Goal: Task Accomplishment & Management: Contribute content

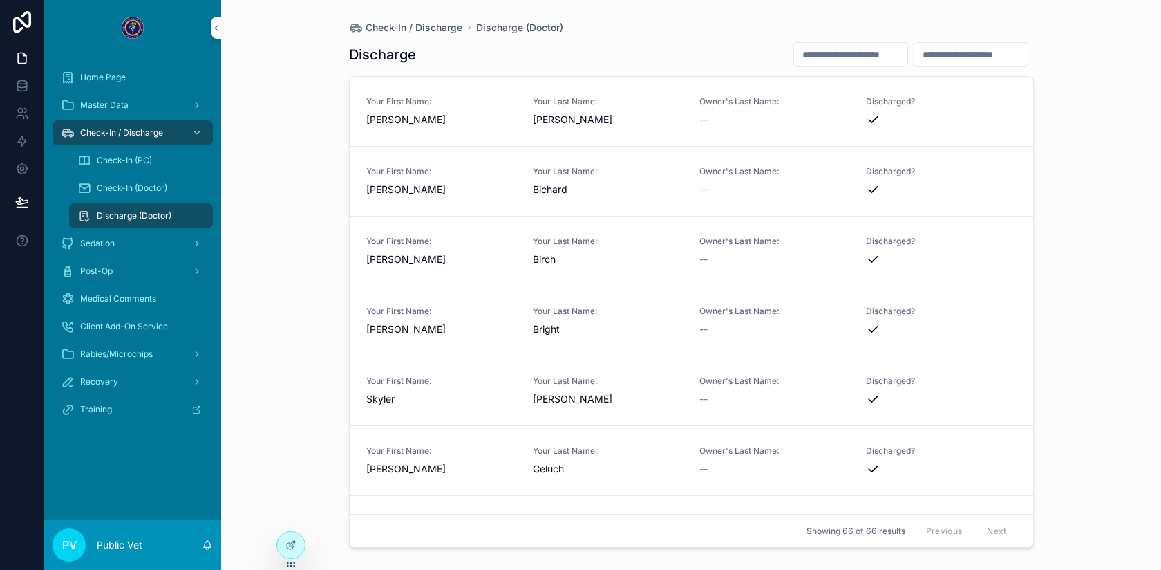
click at [115, 160] on span "Check-In (PC)" at bounding box center [124, 160] width 55 height 11
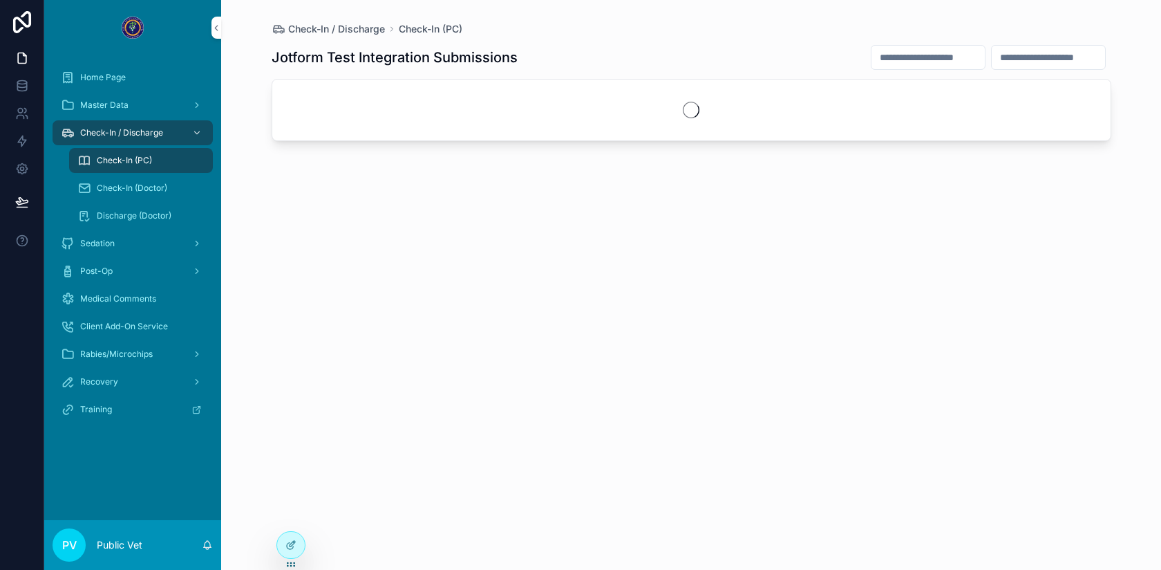
click at [134, 183] on span "Check-In (Doctor)" at bounding box center [132, 188] width 71 height 11
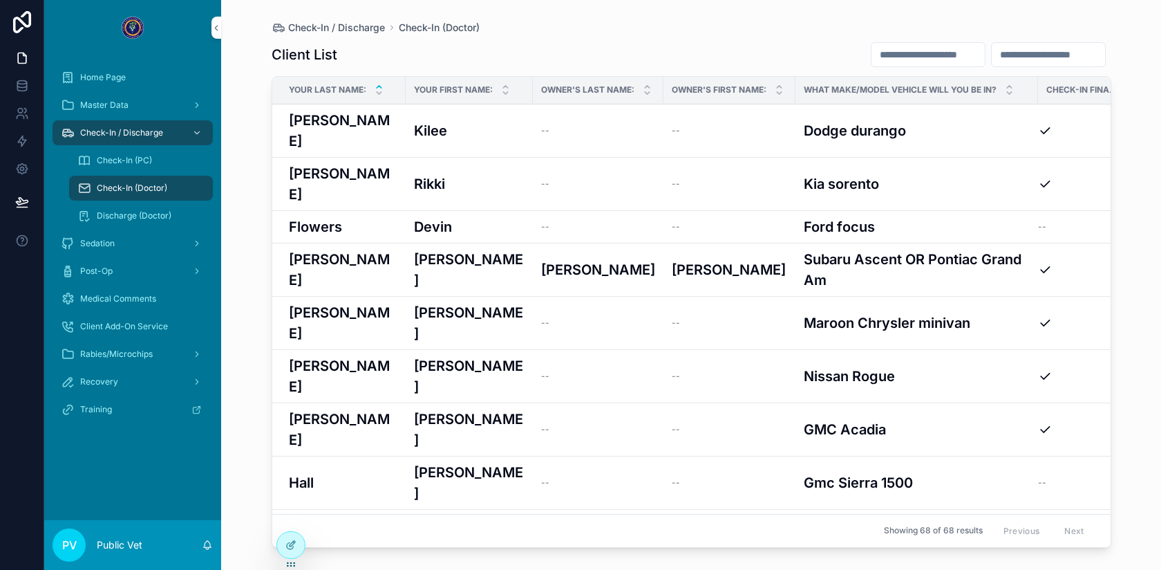
scroll to position [592, 0]
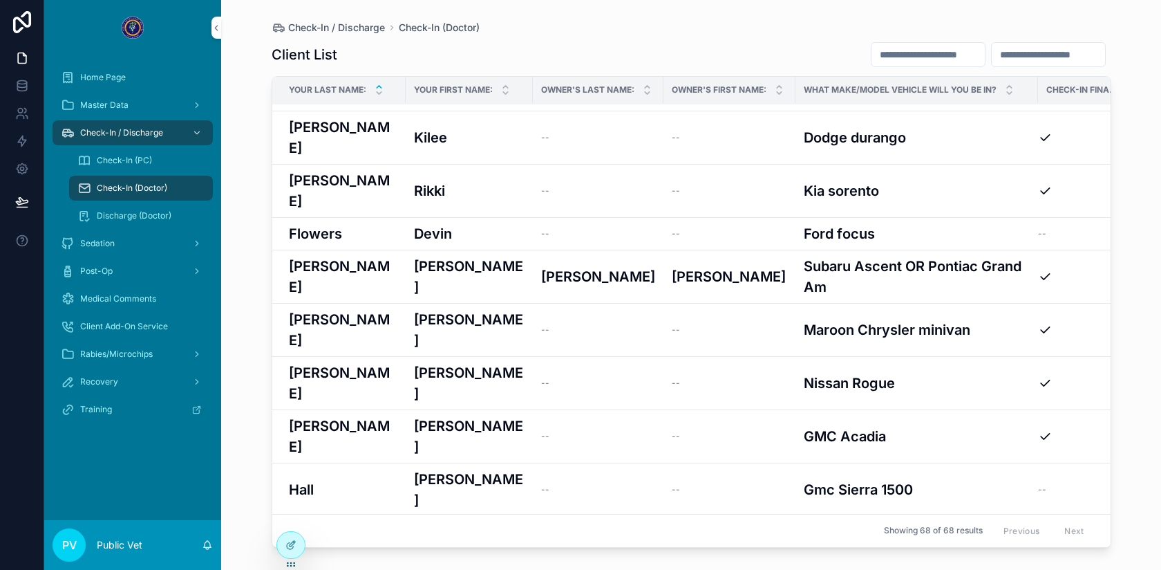
click at [418, 469] on h3 "[PERSON_NAME]" at bounding box center [469, 489] width 111 height 41
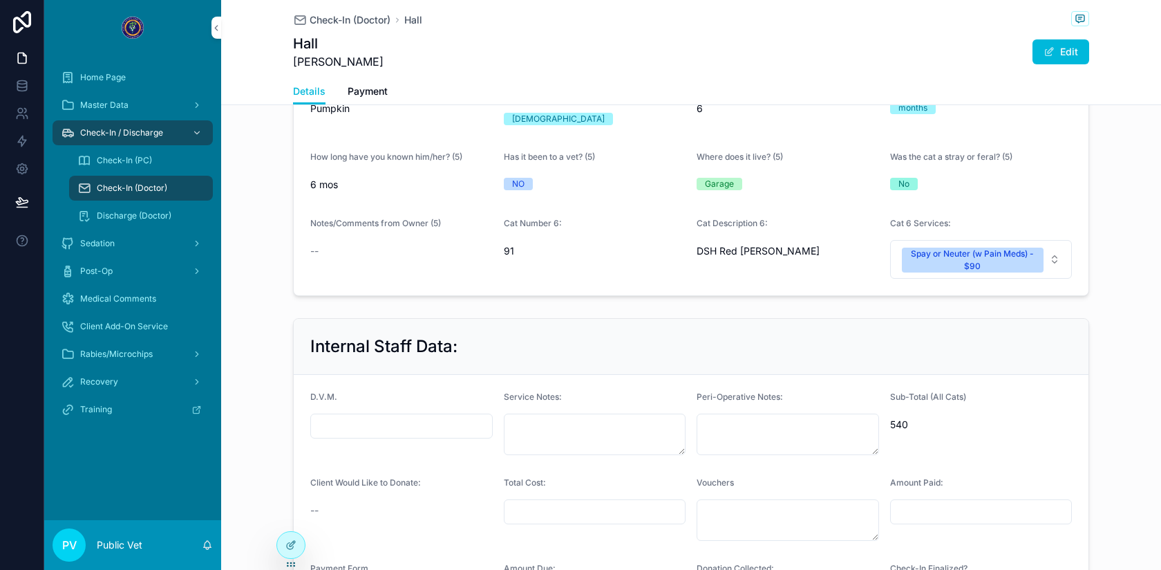
scroll to position [2370, 0]
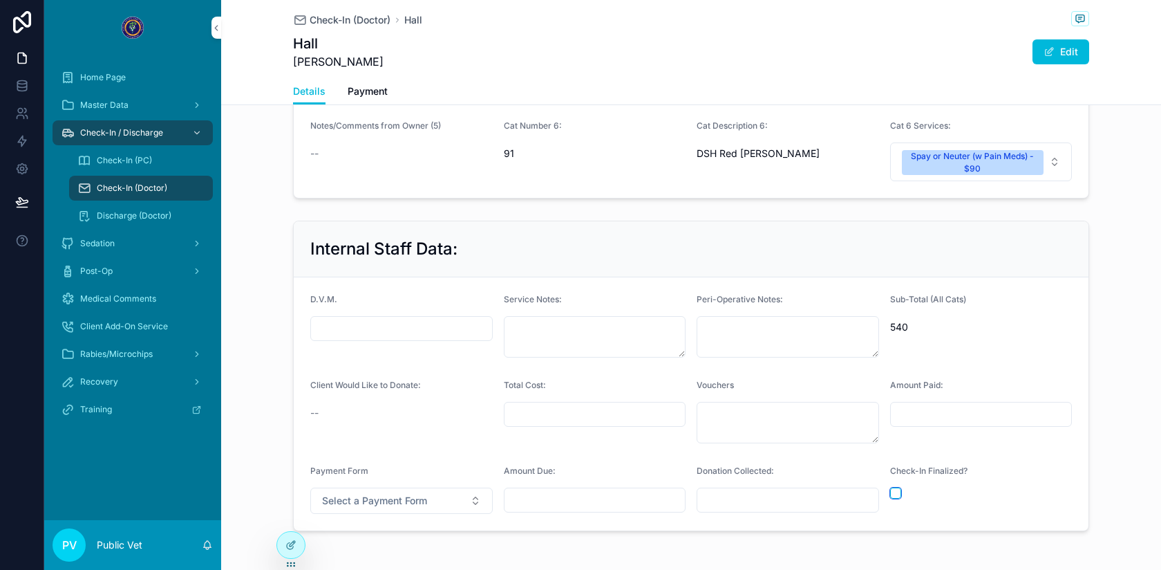
click at [896, 487] on button "scrollable content" at bounding box center [895, 492] width 11 height 11
click at [344, 20] on span "Check-In (Doctor)" at bounding box center [350, 20] width 81 height 14
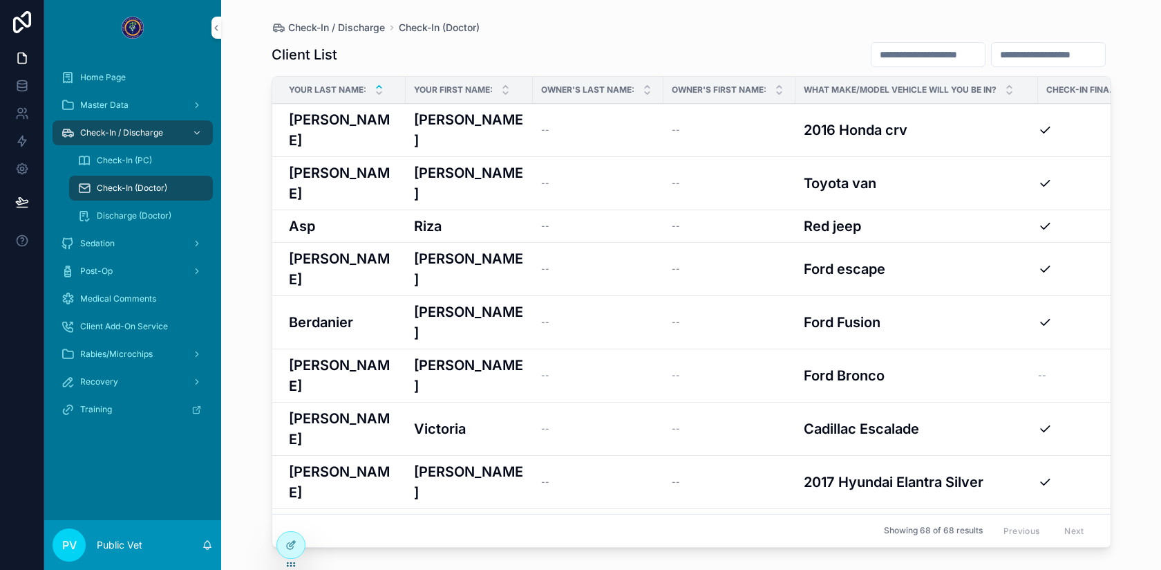
scroll to position [700, 0]
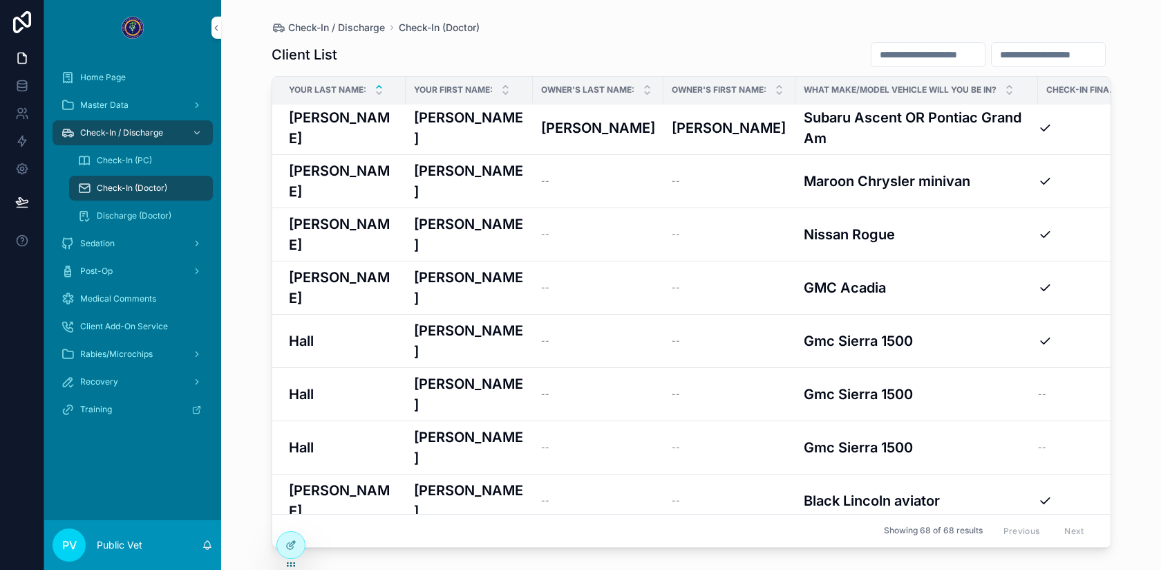
click at [415, 373] on h3 "[PERSON_NAME]" at bounding box center [469, 393] width 111 height 41
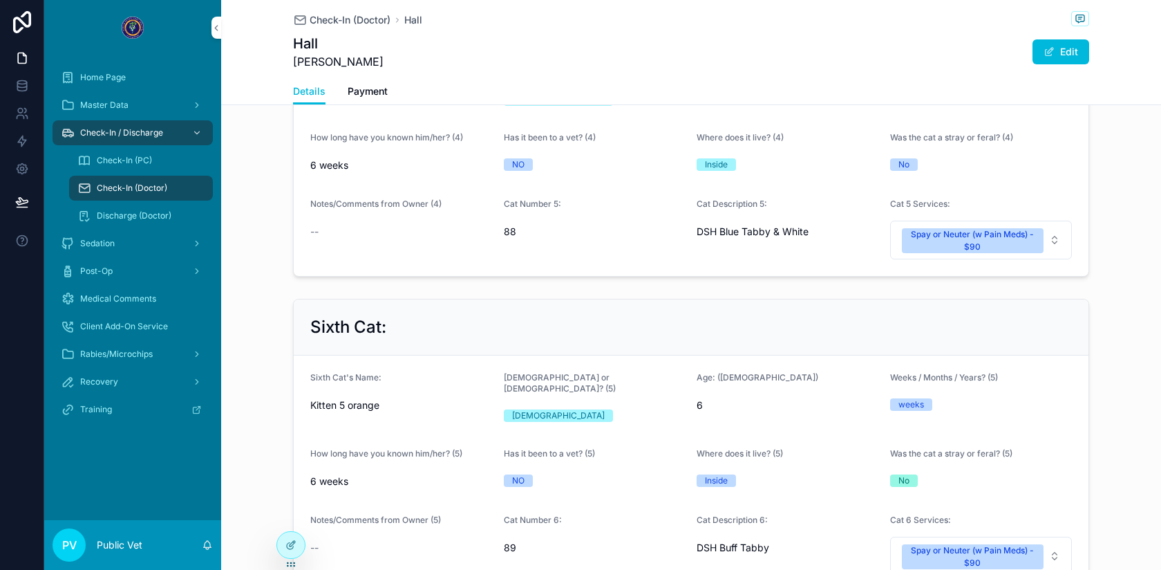
scroll to position [2370, 0]
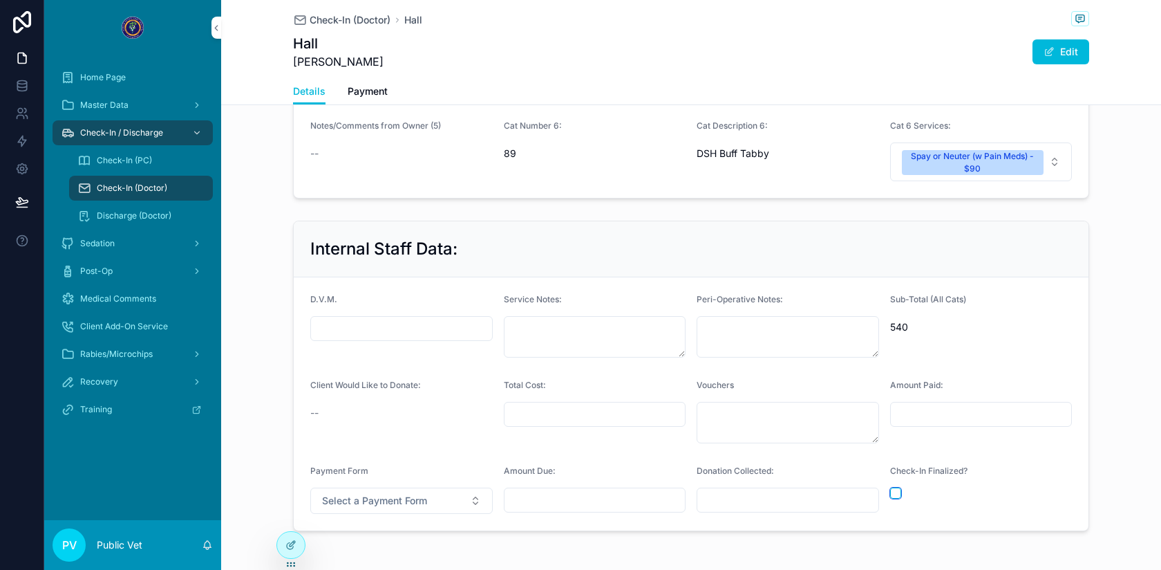
click at [898, 487] on button "scrollable content" at bounding box center [895, 492] width 11 height 11
click at [343, 21] on span "Check-In (Doctor)" at bounding box center [350, 20] width 81 height 14
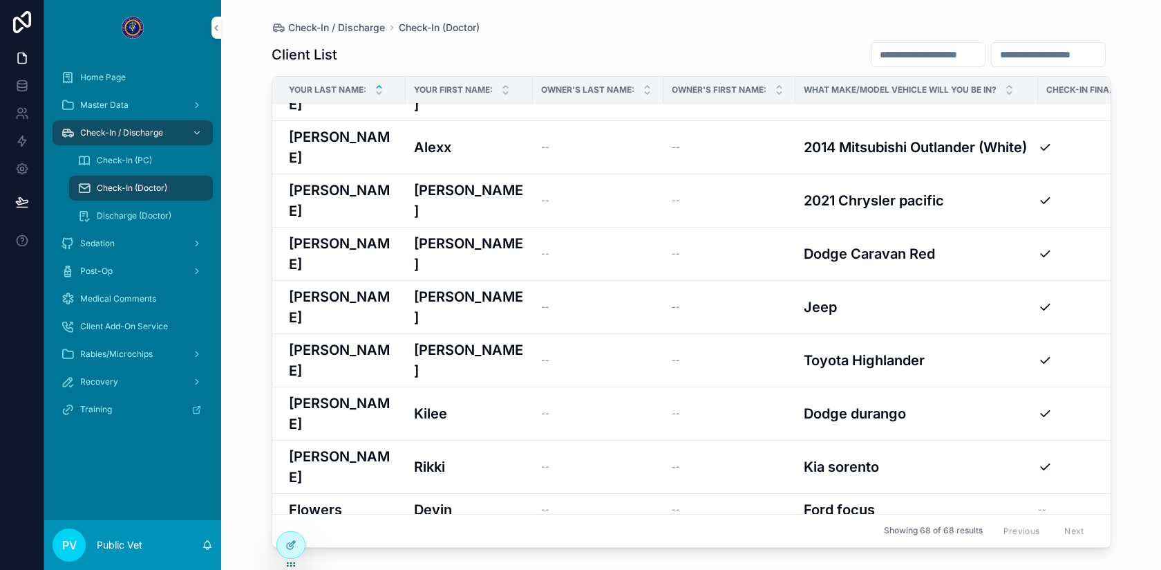
scroll to position [623, 0]
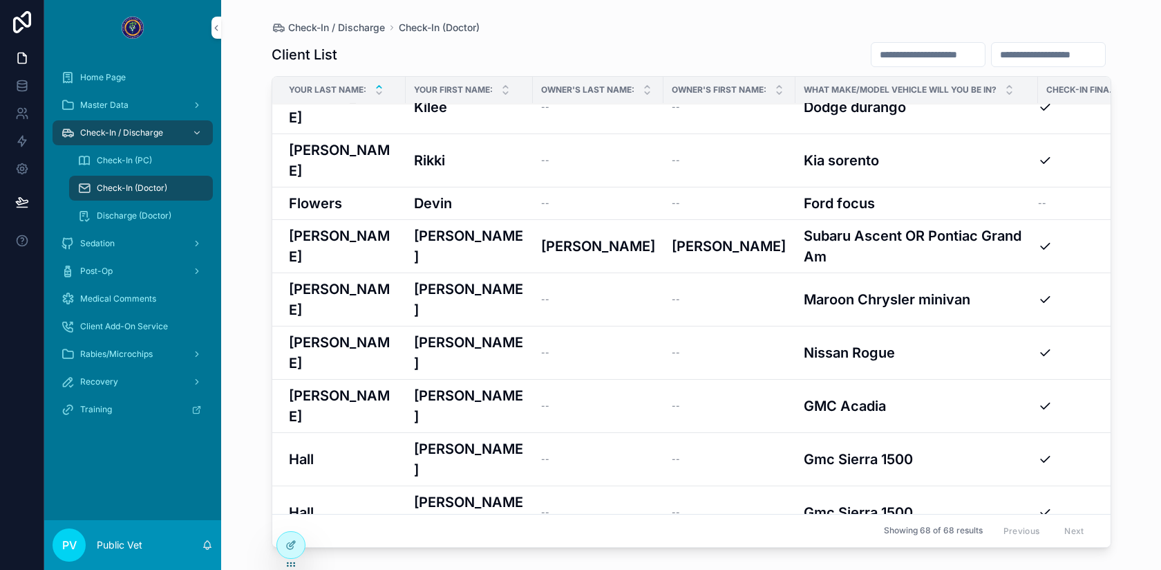
click at [423, 545] on h3 "[PERSON_NAME]" at bounding box center [469, 565] width 111 height 41
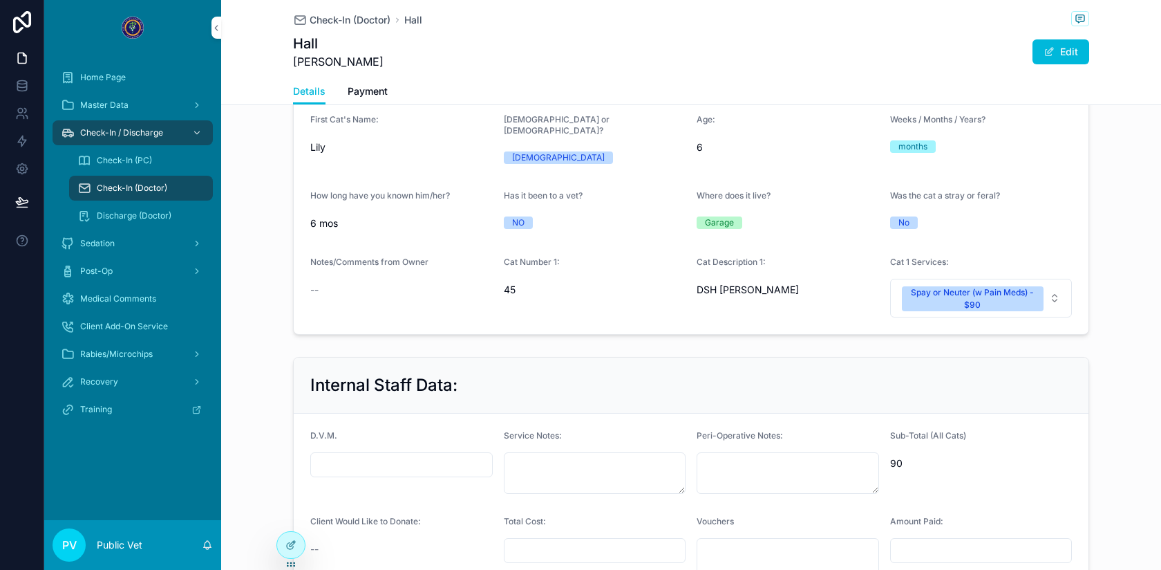
scroll to position [839, 0]
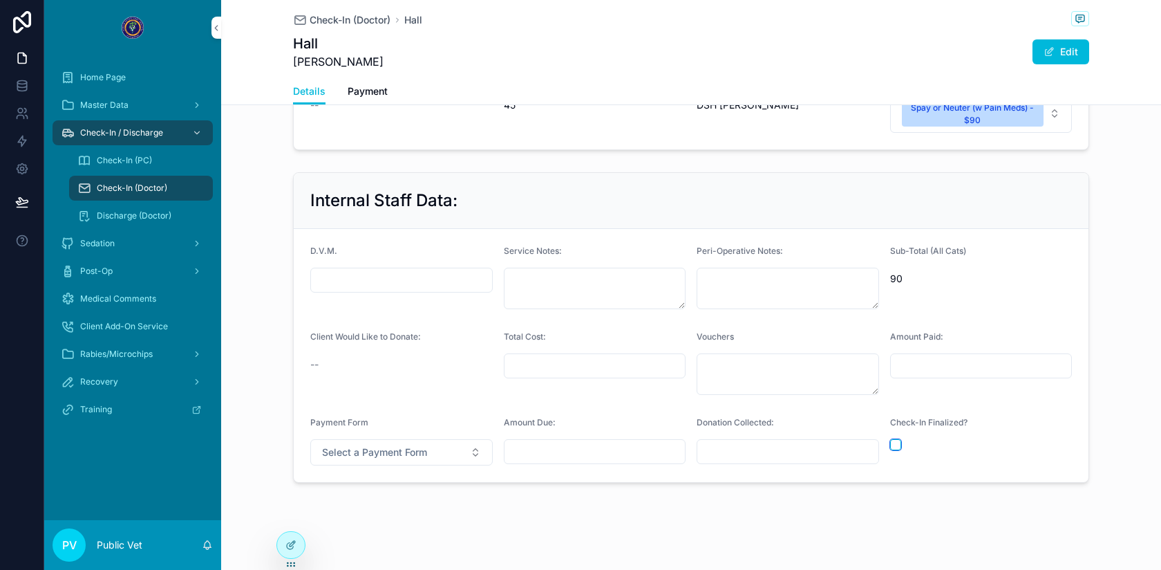
click at [897, 439] on button "scrollable content" at bounding box center [895, 444] width 11 height 11
click at [338, 17] on span "Check-In (Doctor)" at bounding box center [350, 20] width 81 height 14
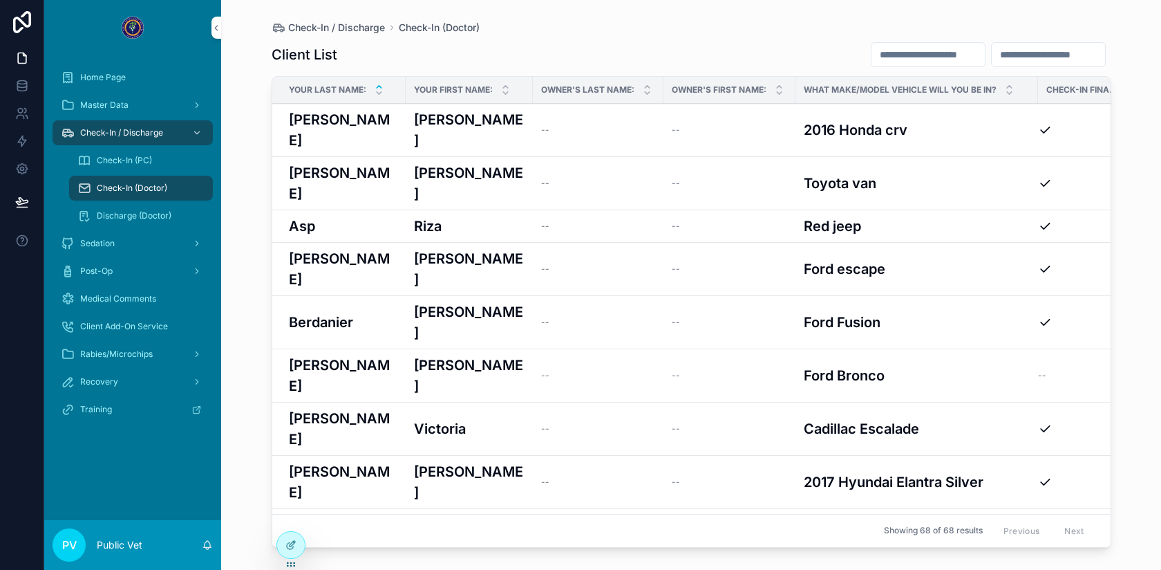
click at [509, 349] on td "[PERSON_NAME] [PERSON_NAME]" at bounding box center [469, 375] width 127 height 53
click at [467, 355] on div "[PERSON_NAME] [PERSON_NAME]" at bounding box center [469, 375] width 111 height 41
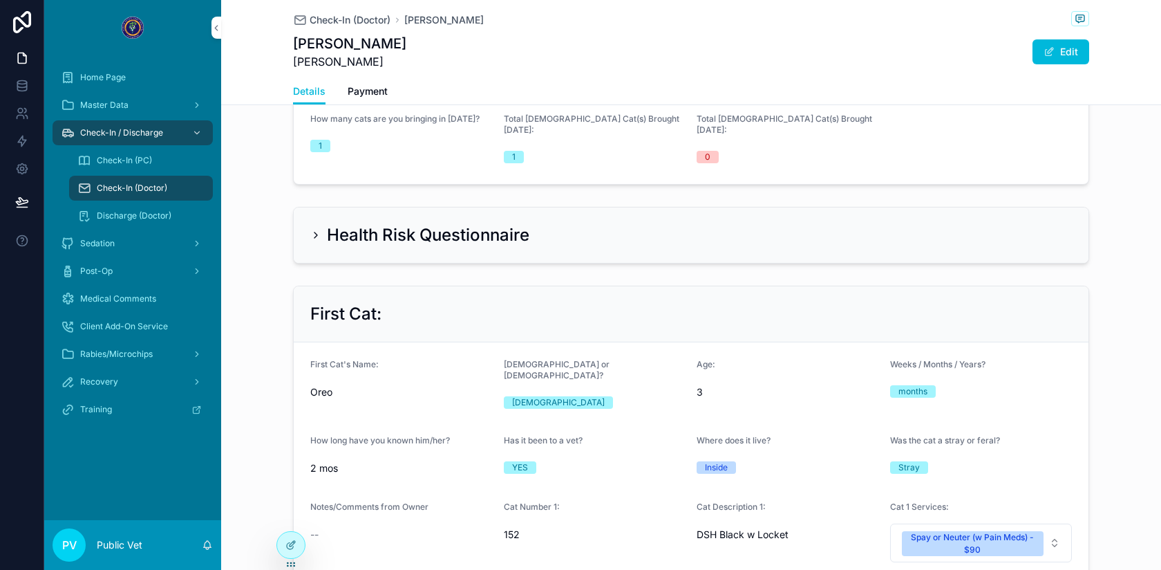
scroll to position [668, 0]
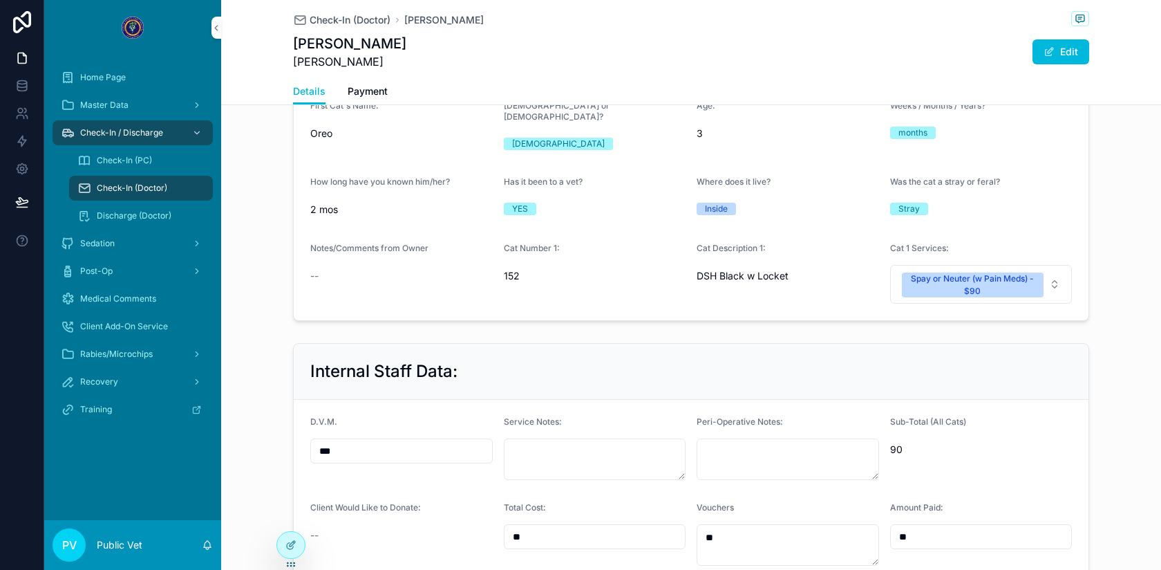
click at [351, 20] on span "Check-In (Doctor)" at bounding box center [350, 20] width 81 height 14
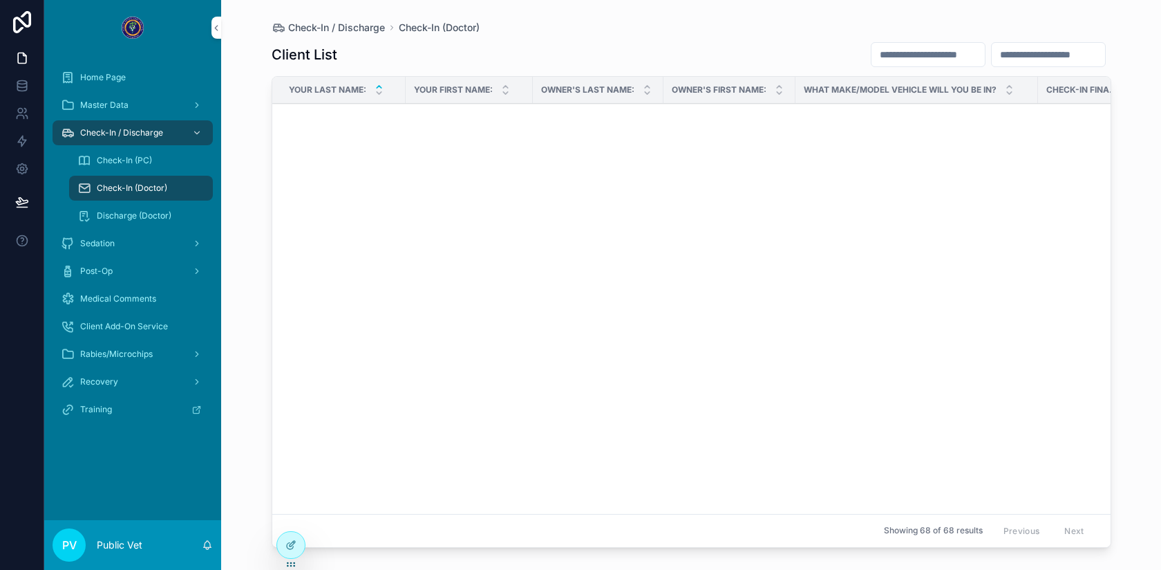
scroll to position [1861, 0]
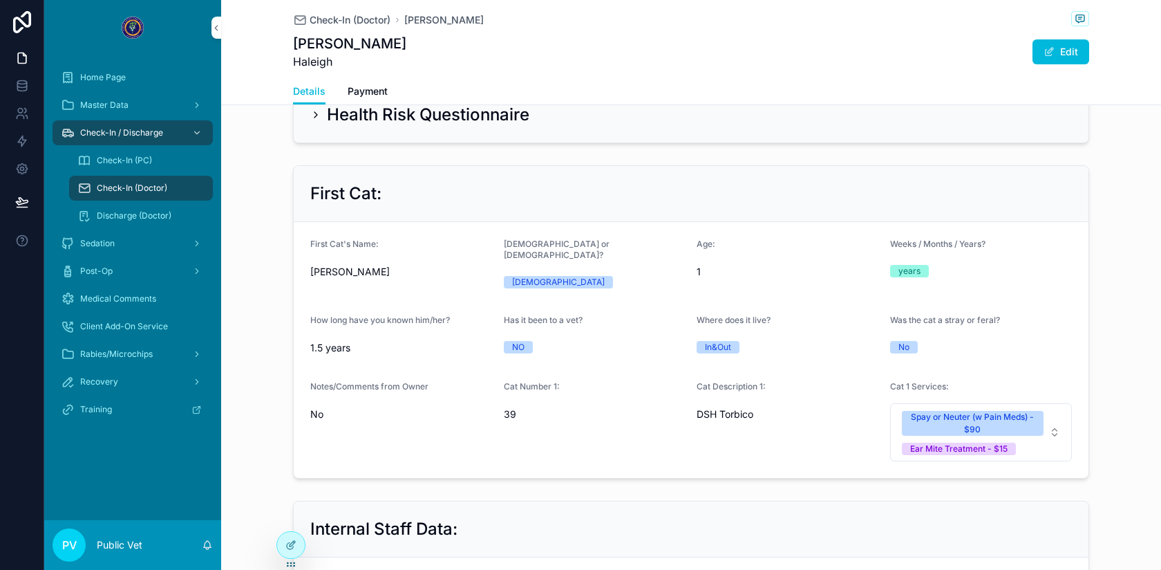
scroll to position [858, 0]
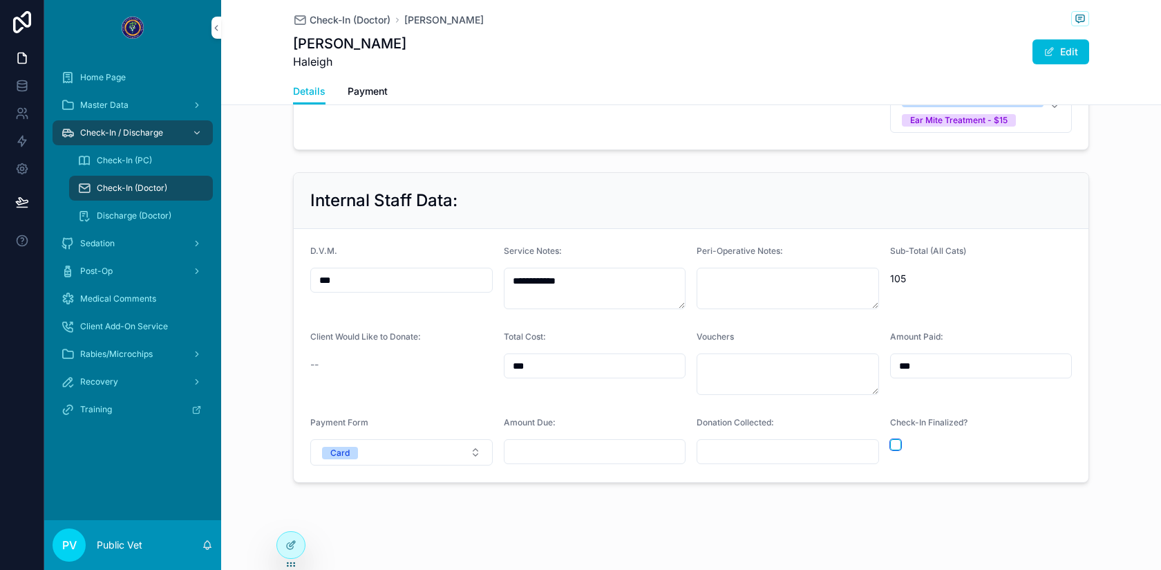
click at [895, 439] on button "scrollable content" at bounding box center [895, 444] width 11 height 11
click at [330, 21] on span "Check-In (Doctor)" at bounding box center [350, 20] width 81 height 14
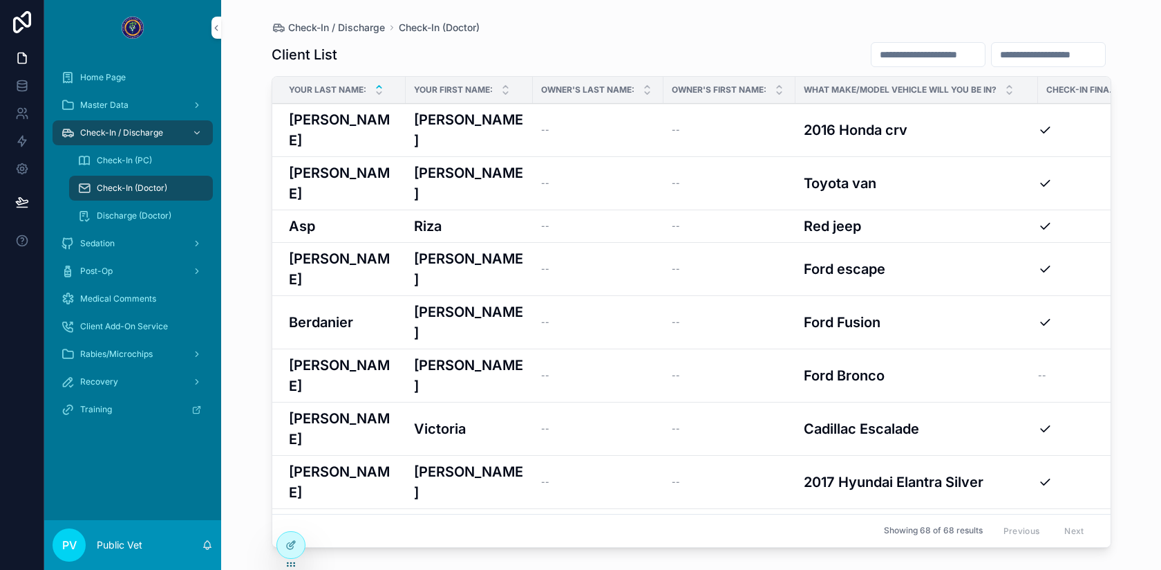
click at [534, 296] on td "--" at bounding box center [598, 322] width 131 height 53
click at [476, 355] on div "[PERSON_NAME] [PERSON_NAME]" at bounding box center [469, 375] width 111 height 41
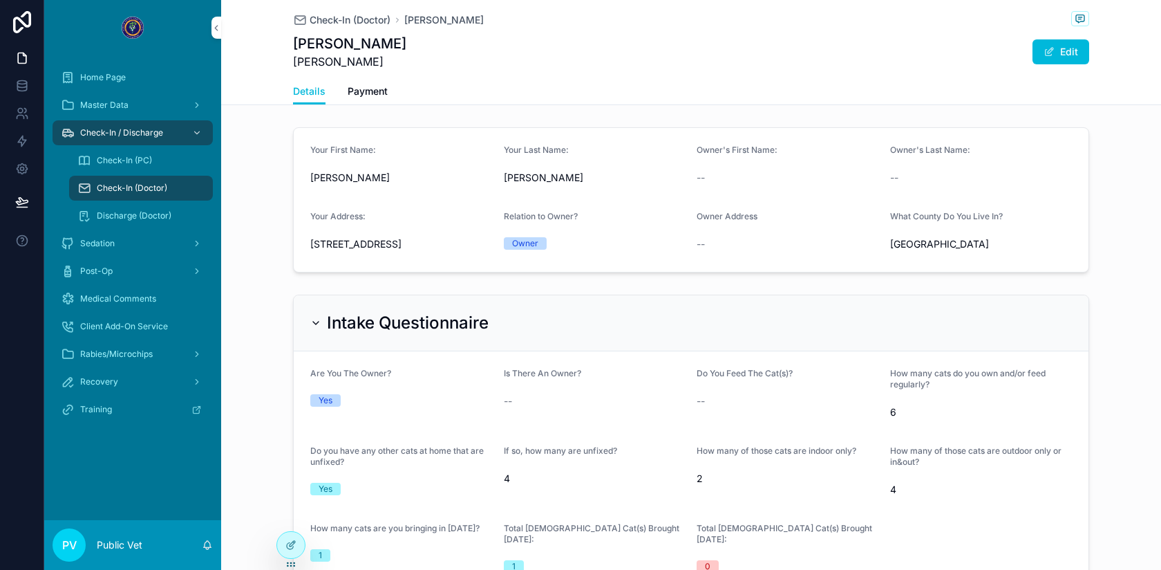
scroll to position [839, 0]
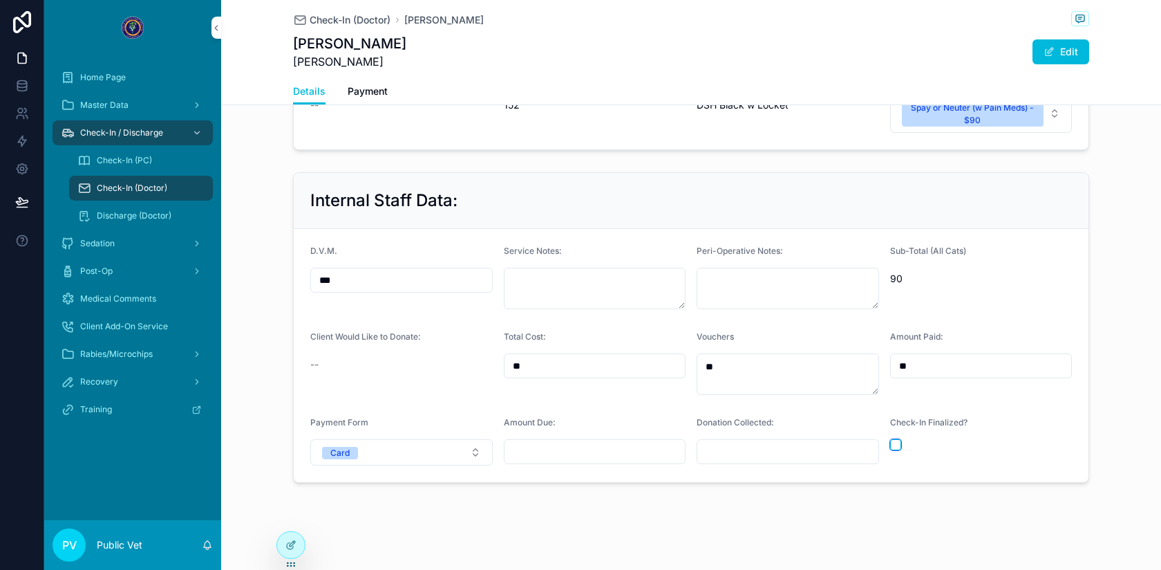
click at [897, 442] on button "scrollable content" at bounding box center [895, 444] width 11 height 11
click at [352, 19] on span "Check-In (Doctor)" at bounding box center [350, 20] width 81 height 14
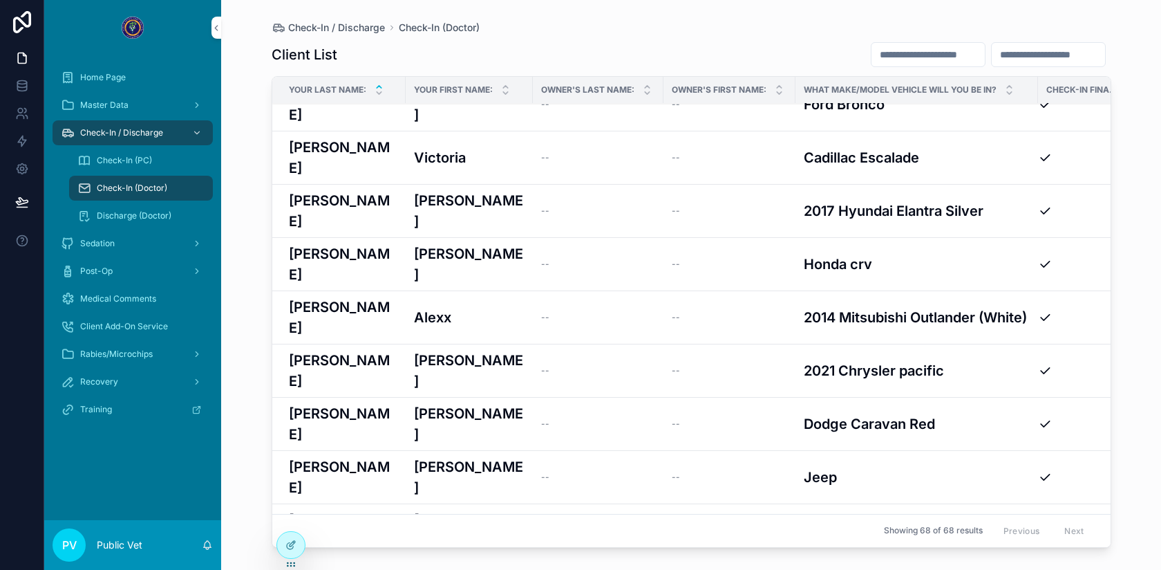
scroll to position [316, 0]
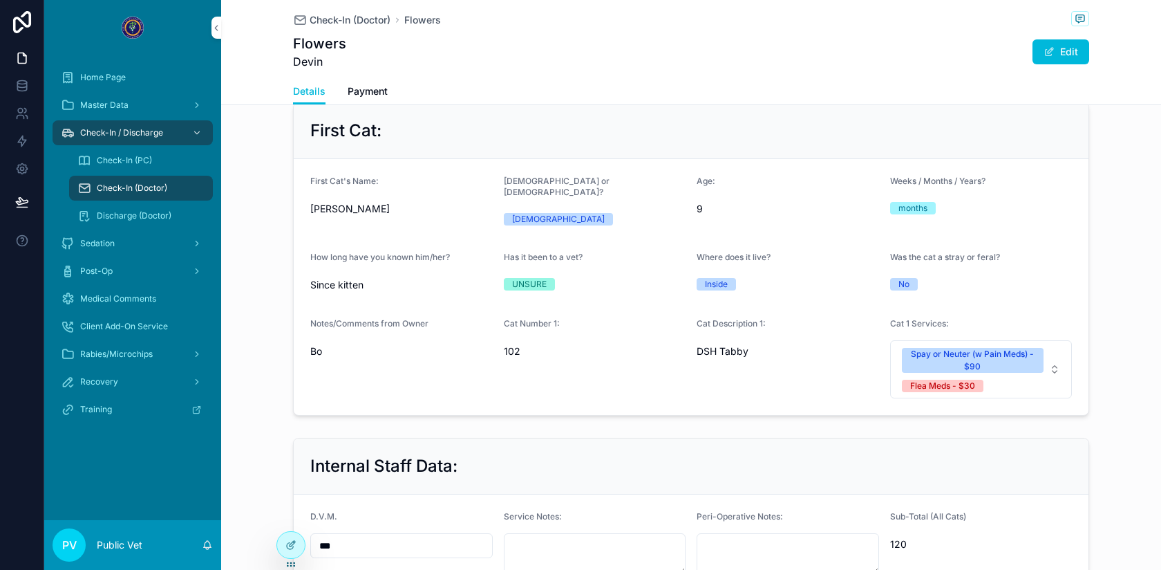
scroll to position [858, 0]
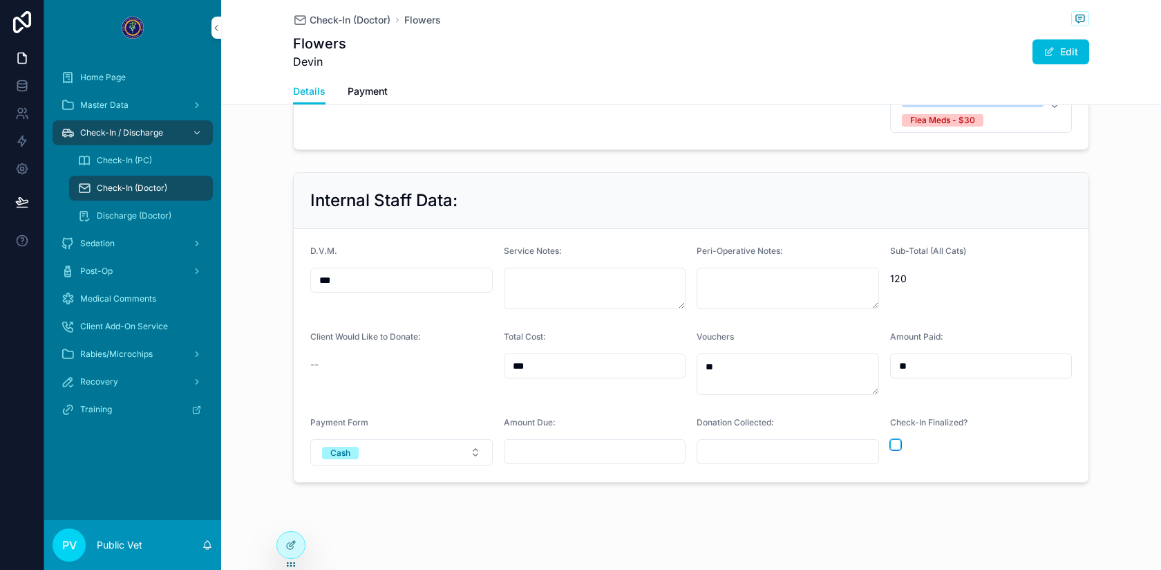
click at [895, 439] on button "scrollable content" at bounding box center [895, 444] width 11 height 11
click at [350, 21] on span "Check-In (Doctor)" at bounding box center [350, 20] width 81 height 14
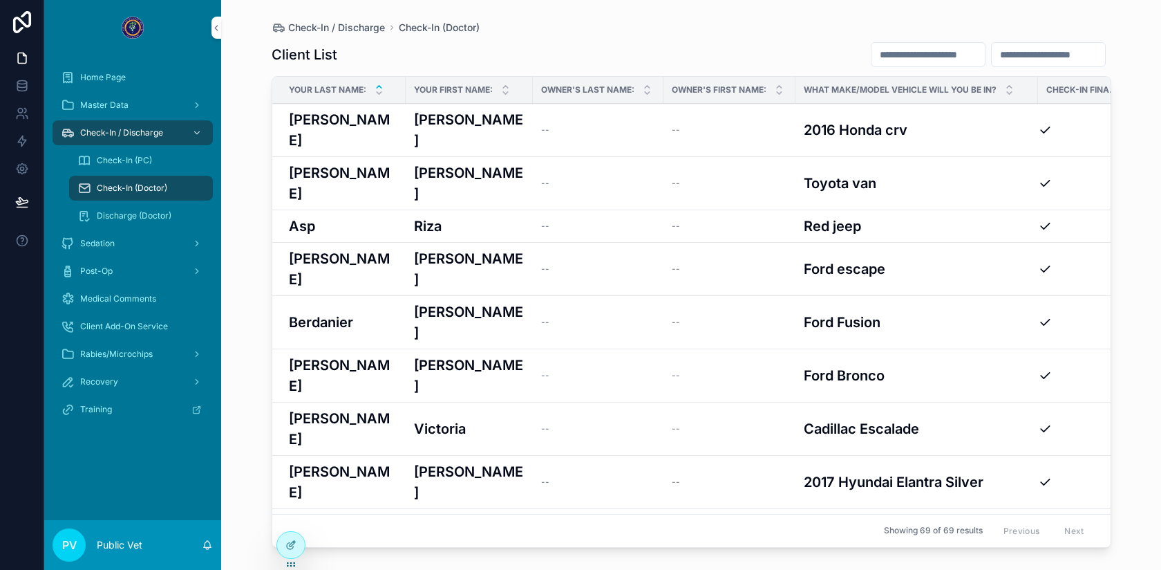
click at [165, 214] on span "Discharge (Doctor)" at bounding box center [134, 215] width 75 height 11
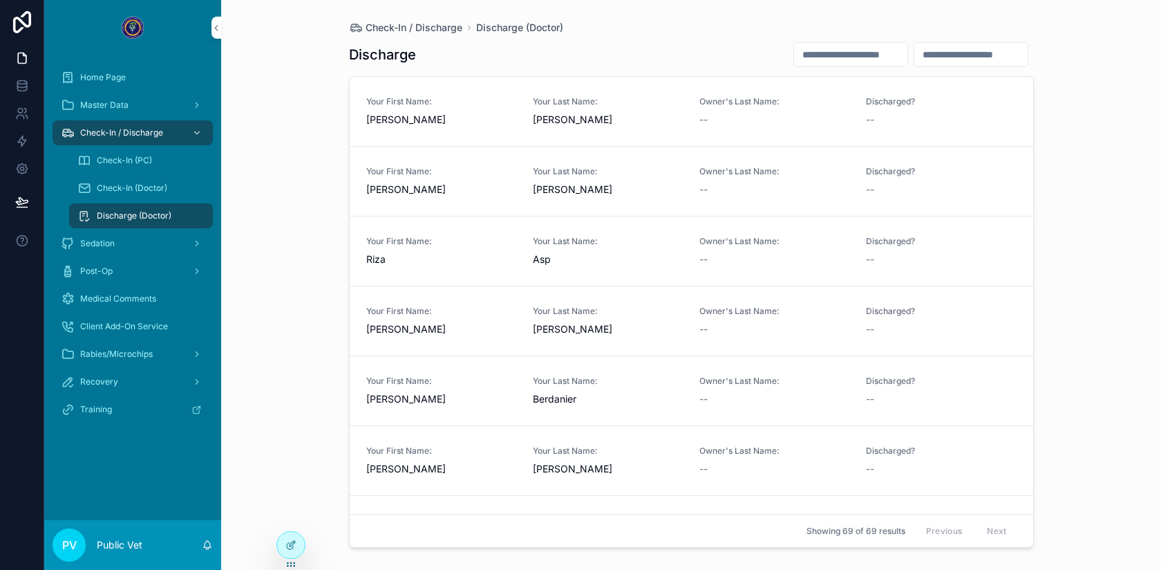
click at [854, 61] on input "scrollable content" at bounding box center [850, 54] width 113 height 19
type input "*******"
click at [761, 10] on div "Check-In / Discharge Discharge (Doctor) Discharge Your First Name: [PERSON_NAME…" at bounding box center [691, 276] width 707 height 553
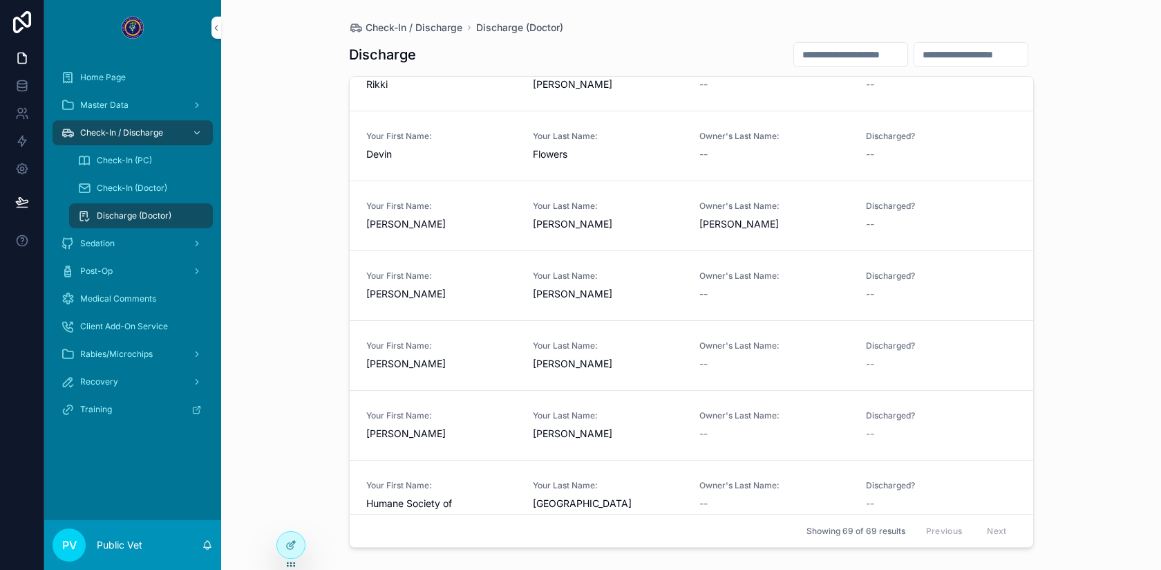
scroll to position [1190, 0]
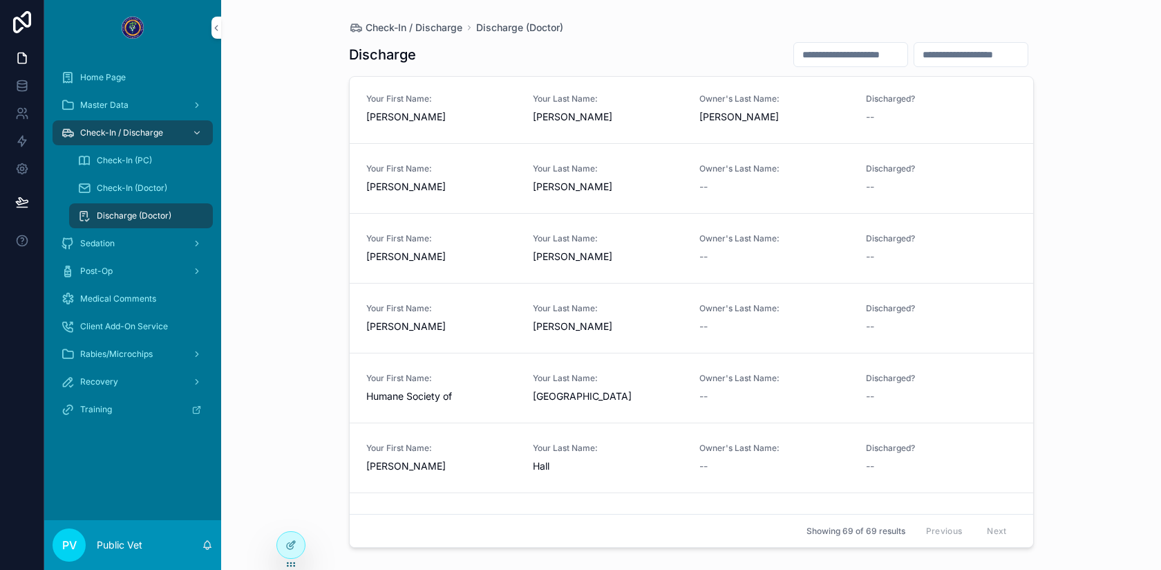
click at [609, 392] on span "[GEOGRAPHIC_DATA]" at bounding box center [608, 396] width 150 height 14
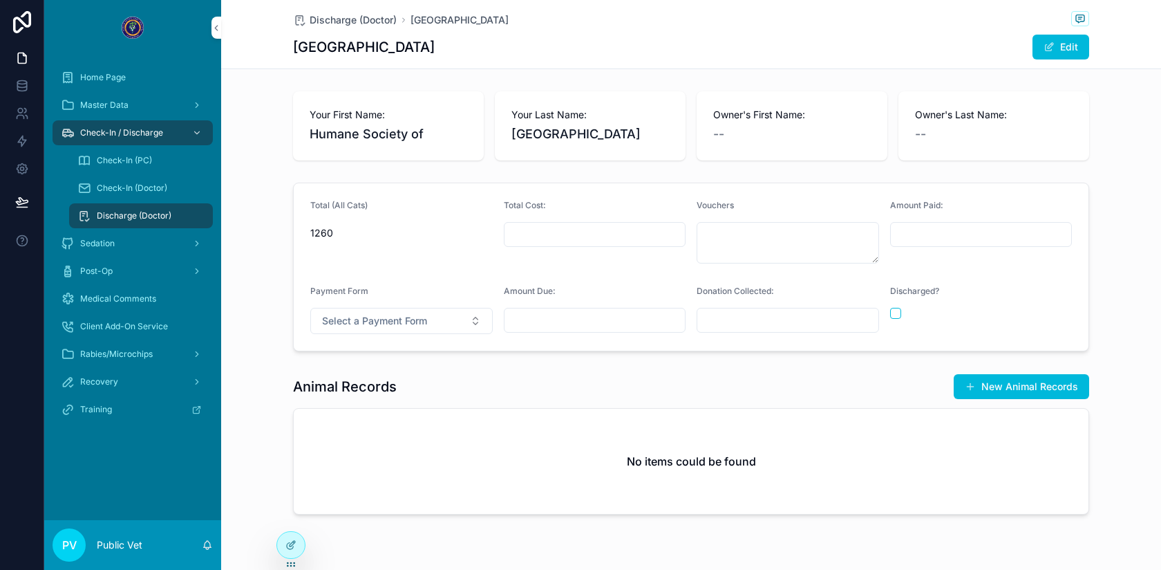
click at [109, 182] on div "Check-In (Doctor)" at bounding box center [140, 188] width 127 height 22
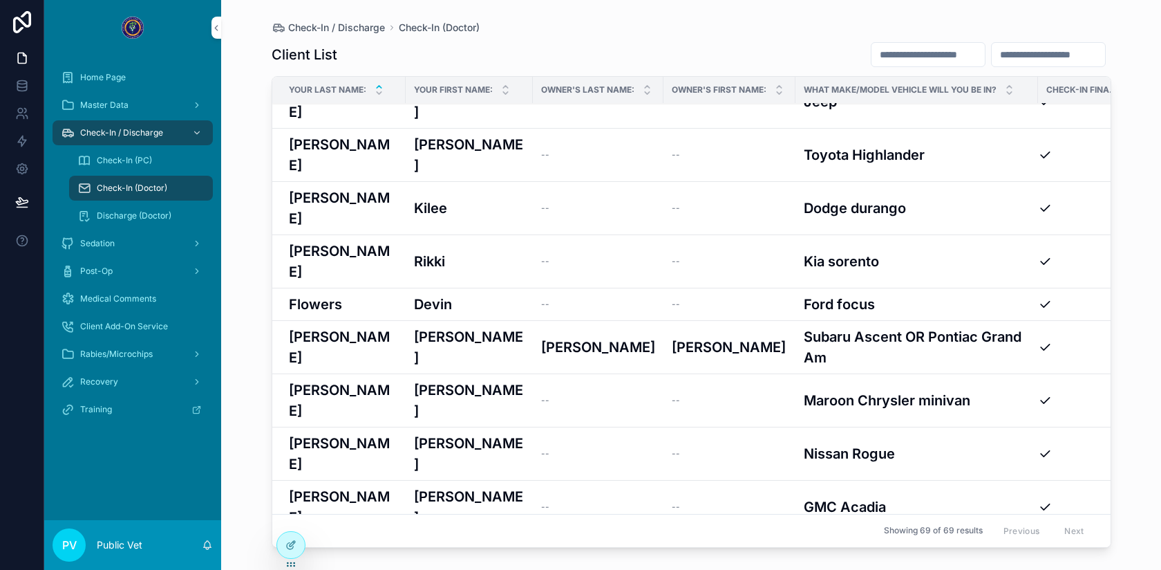
scroll to position [543, 0]
click at [501, 539] on h3 "Humane Society of" at bounding box center [469, 559] width 111 height 41
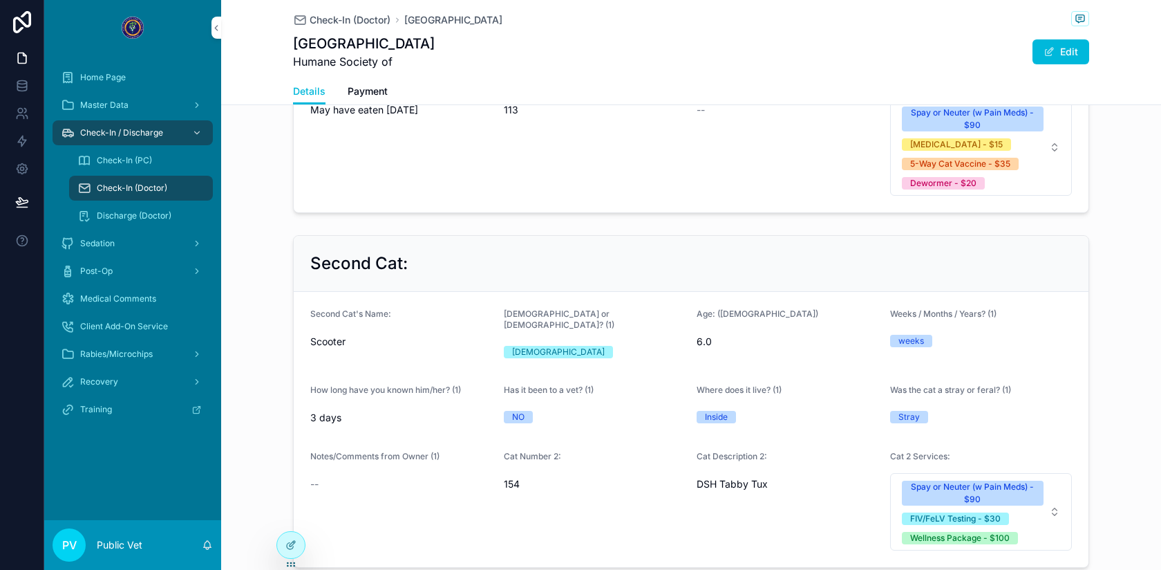
scroll to position [851, 0]
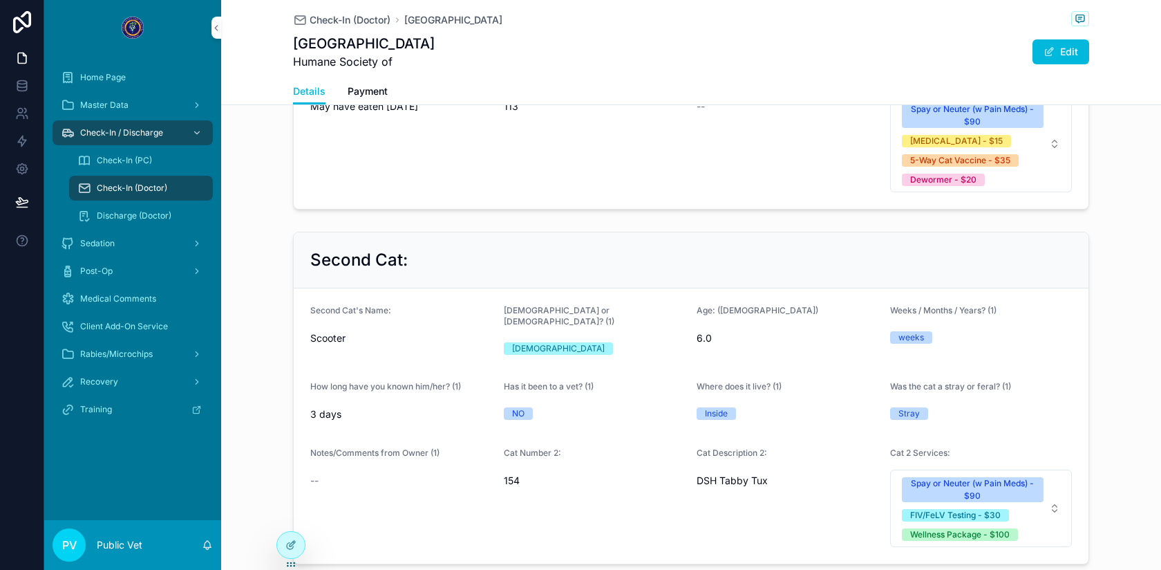
click at [1038, 492] on span "Spay or Neuter (w Pain Meds) - $90 FIV/FeLV Testing - $30 Wellness Package - $1…" at bounding box center [973, 508] width 142 height 65
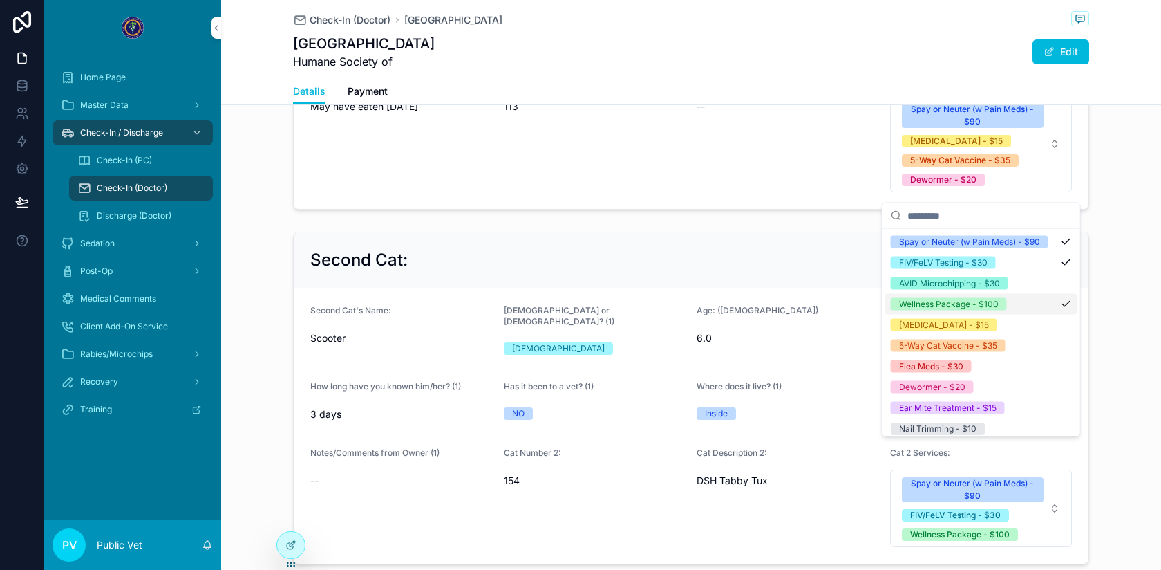
click at [1130, 265] on div "Second Cat: Second Cat's Name: Scooter [DEMOGRAPHIC_DATA] or [DEMOGRAPHIC_DATA]…" at bounding box center [691, 398] width 940 height 344
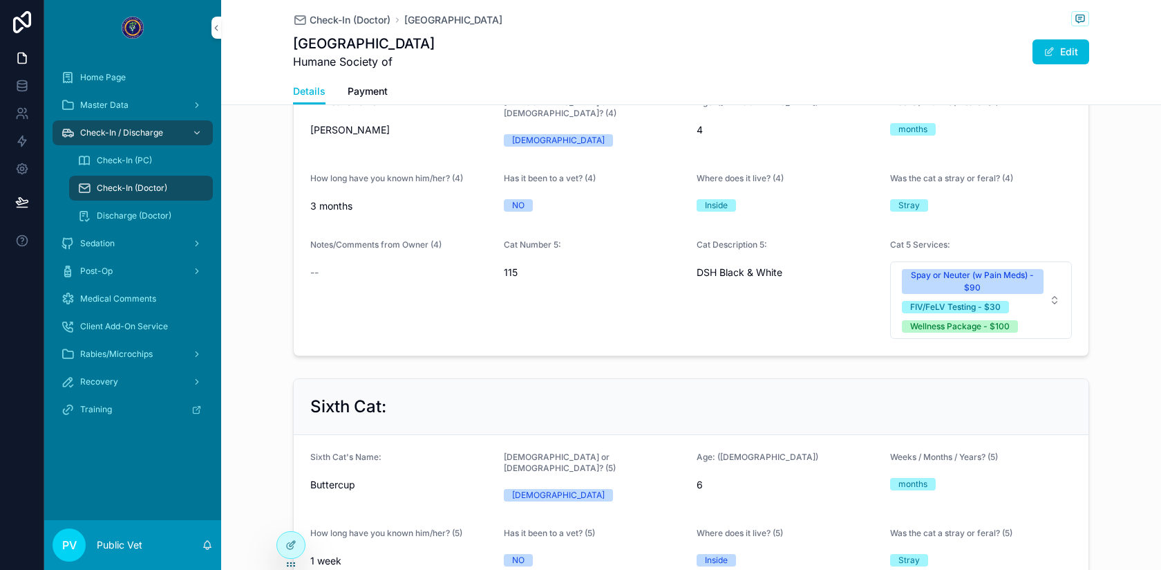
scroll to position [2622, 0]
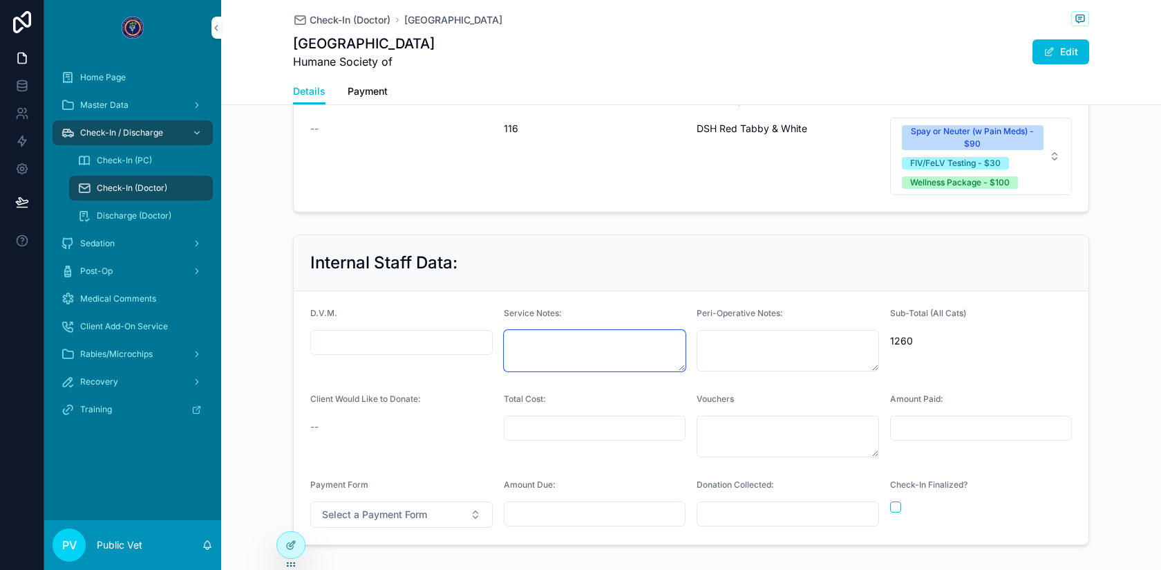
click at [530, 330] on textarea "scrollable content" at bounding box center [595, 350] width 183 height 41
type textarea "**********"
click at [642, 252] on div "Internal Staff Data:" at bounding box center [691, 263] width 762 height 22
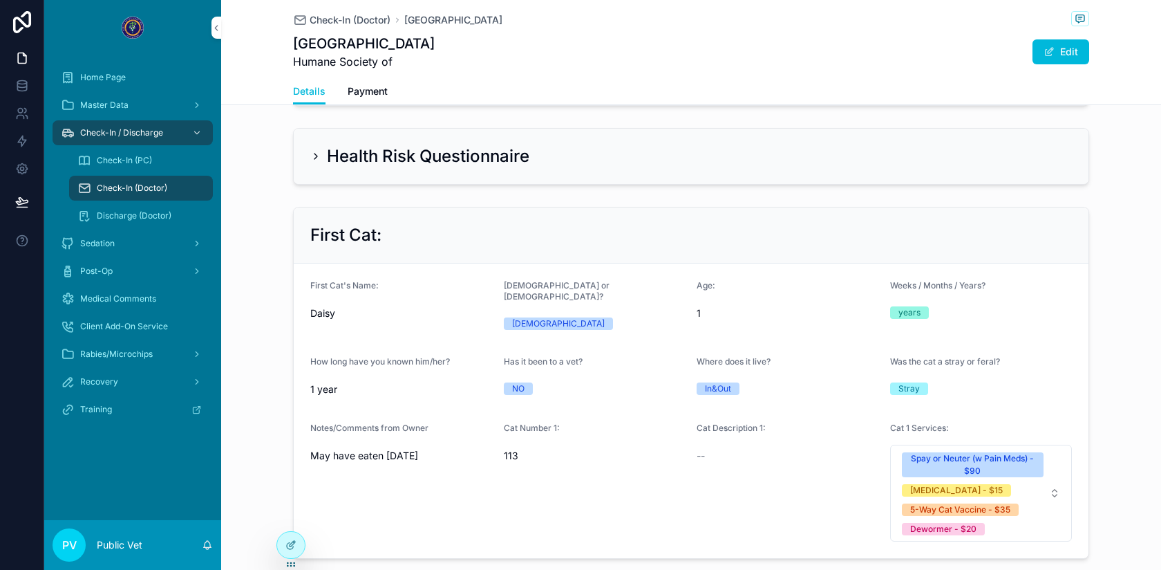
scroll to position [503, 0]
click at [684, 422] on div "Cat Number 1:" at bounding box center [595, 430] width 183 height 17
click at [357, 26] on span "Check-In (Doctor)" at bounding box center [350, 20] width 81 height 14
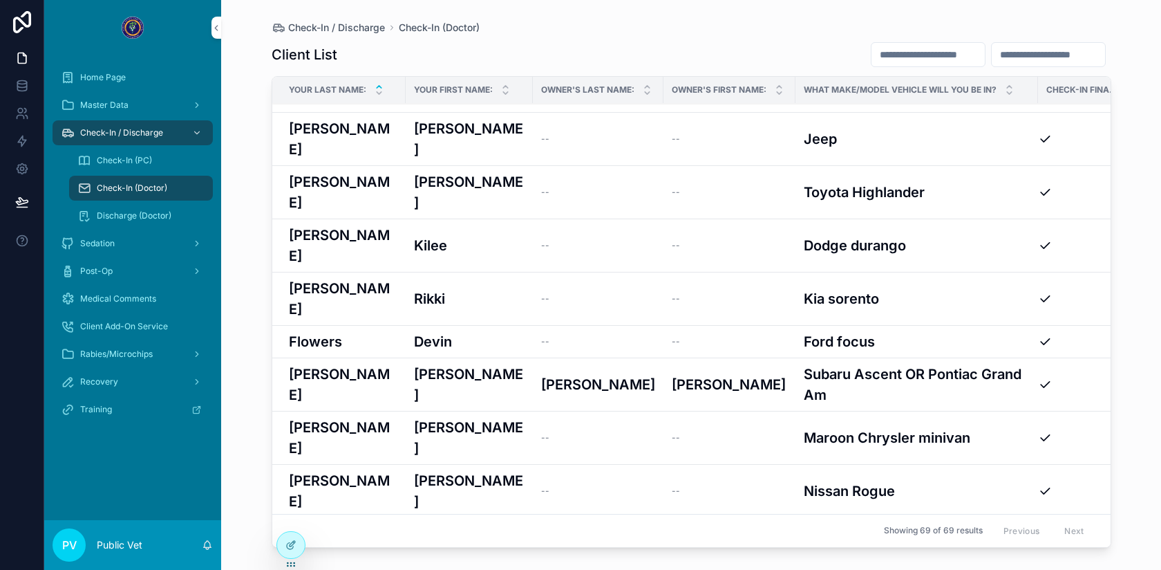
scroll to position [686, 0]
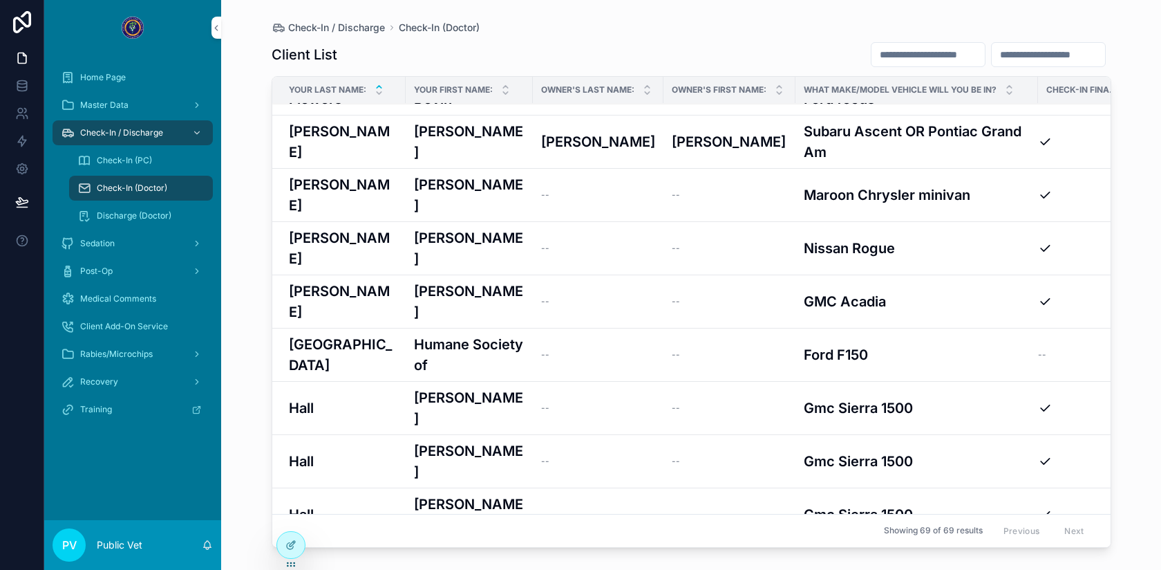
click at [487, 334] on h3 "Humane Society of" at bounding box center [469, 354] width 111 height 41
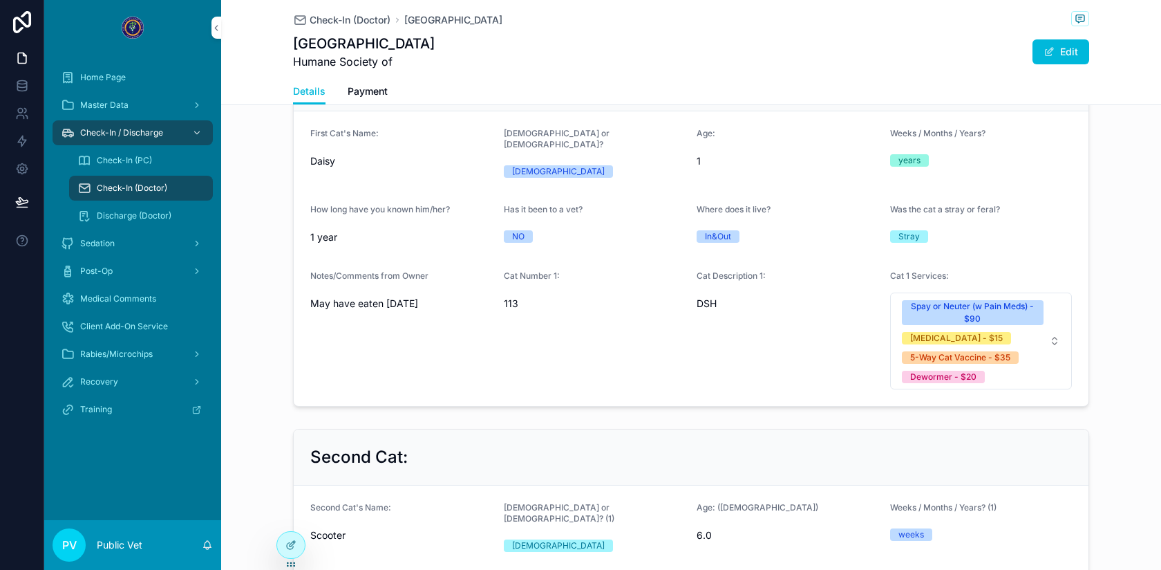
scroll to position [487, 0]
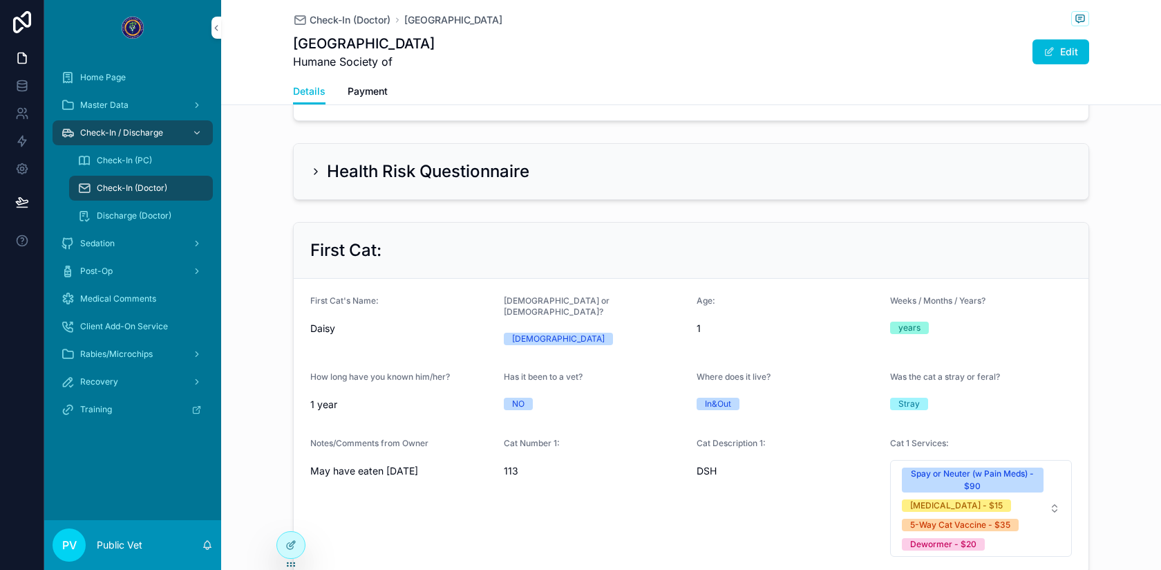
click at [344, 17] on span "Check-In (Doctor)" at bounding box center [350, 20] width 81 height 14
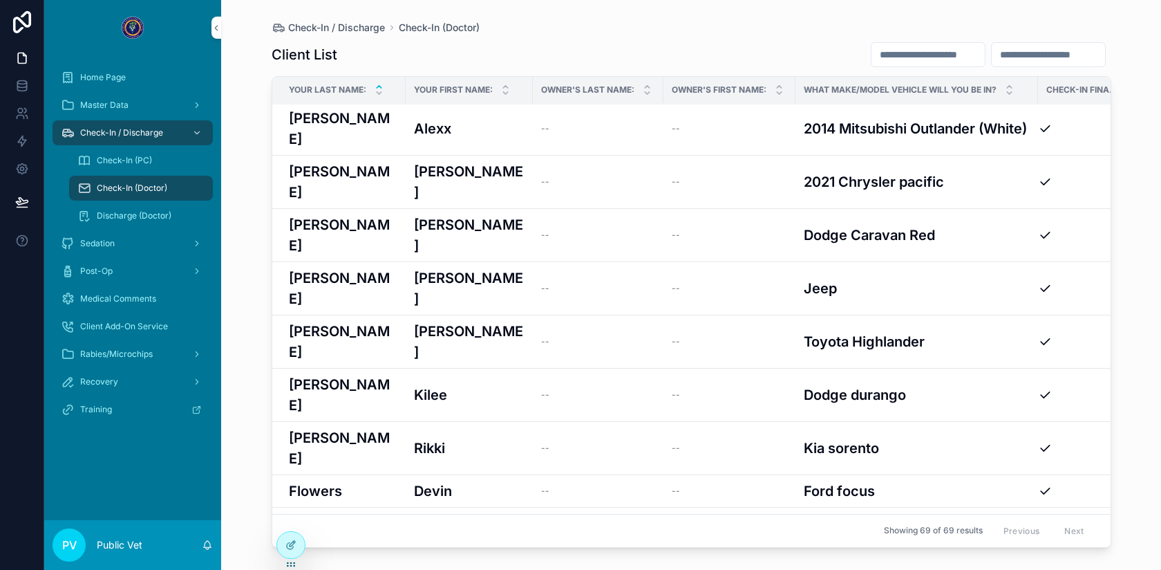
scroll to position [543, 0]
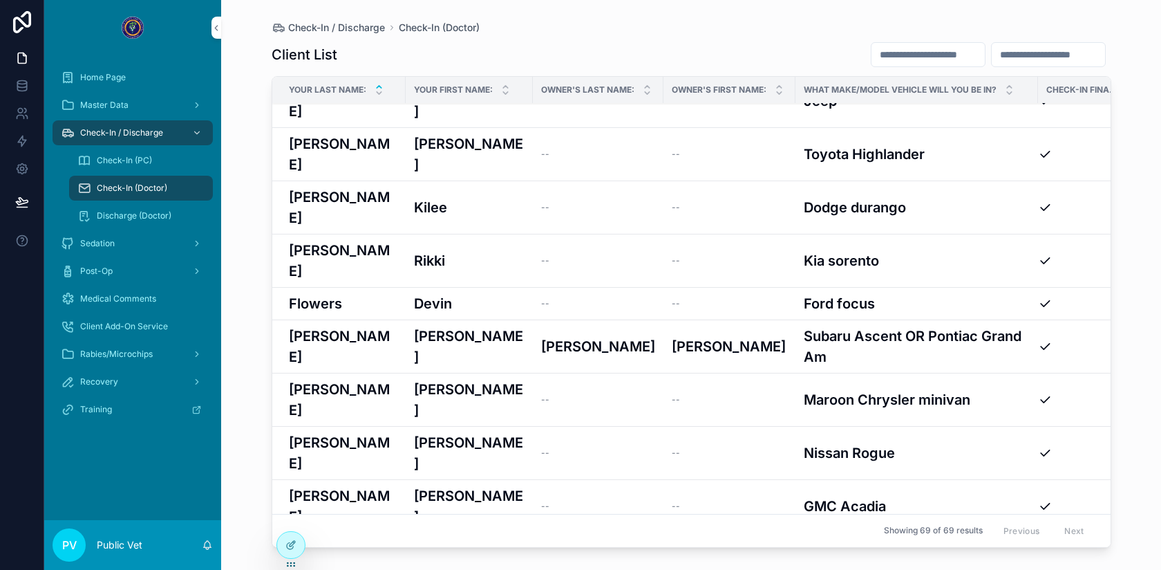
click at [486, 539] on h3 "Humane Society of" at bounding box center [469, 559] width 111 height 41
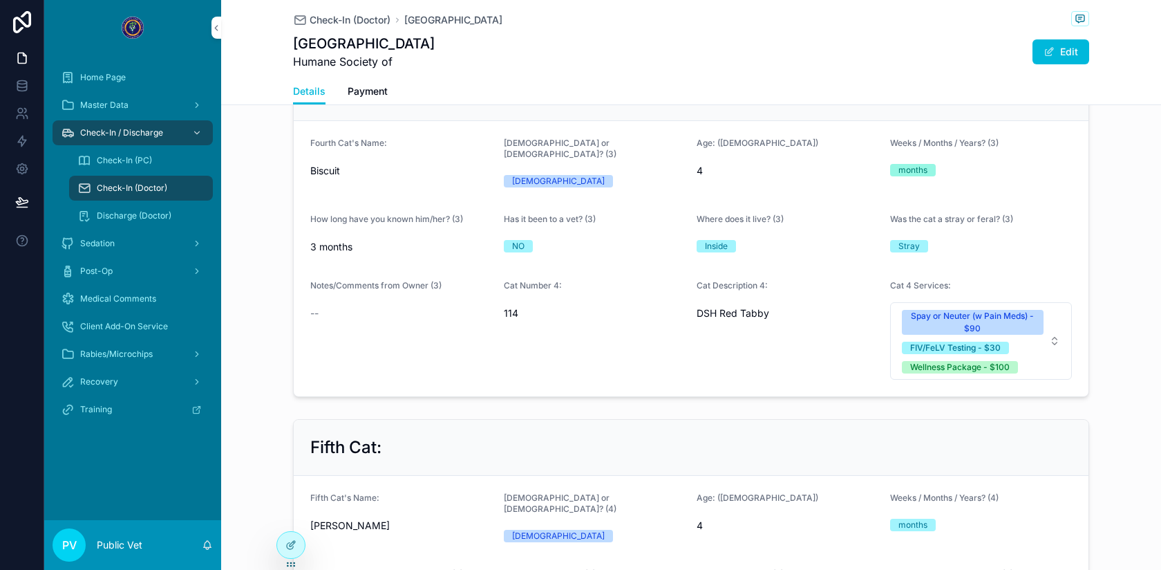
scroll to position [2622, 0]
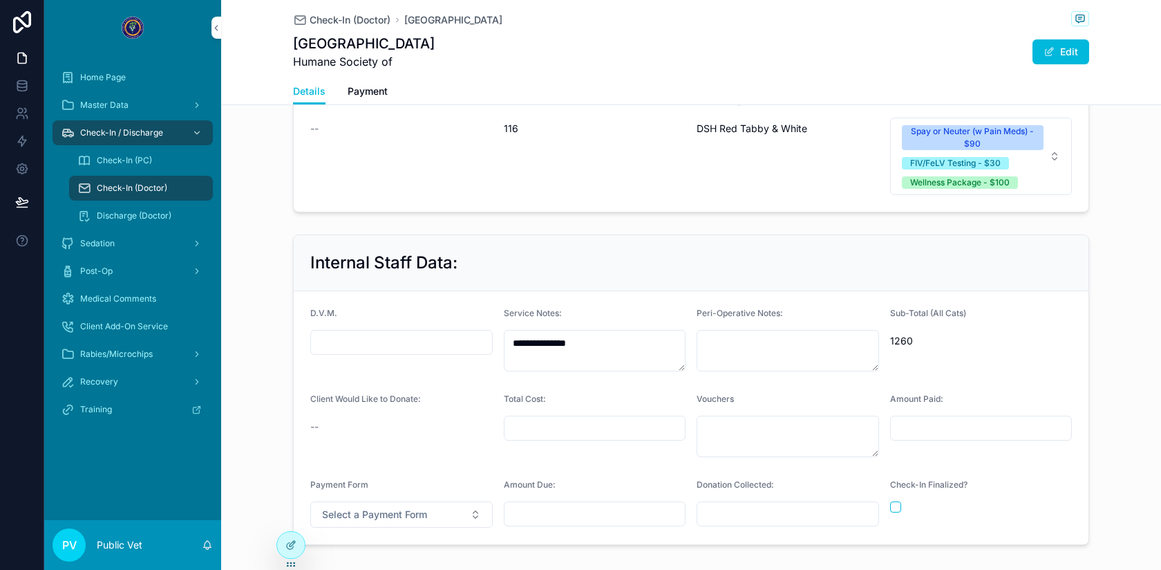
click at [594, 418] on input "scrollable content" at bounding box center [595, 427] width 181 height 19
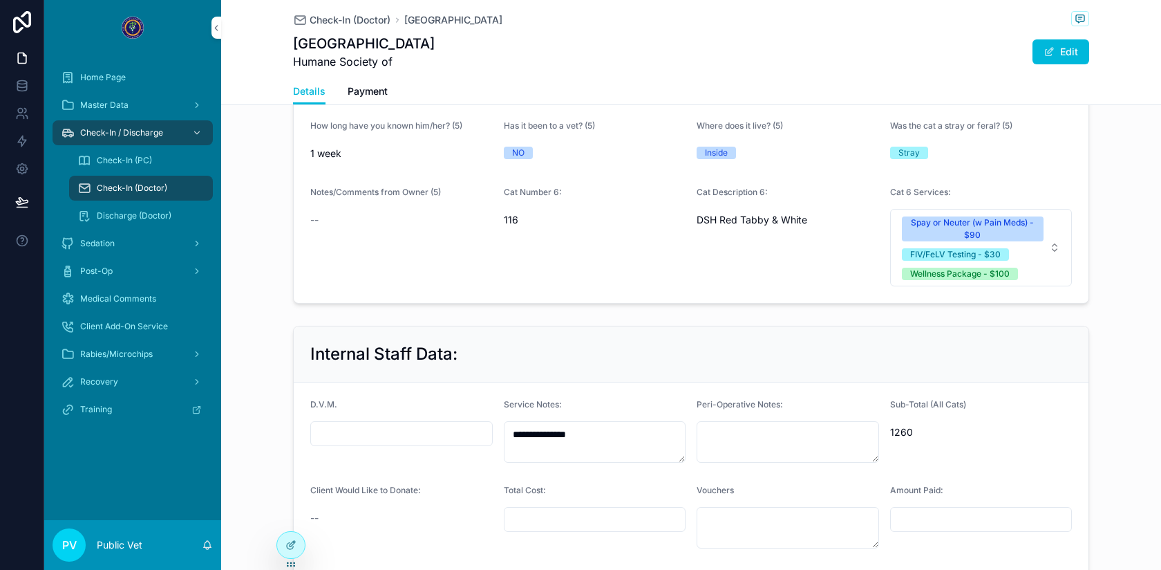
scroll to position [2501, 0]
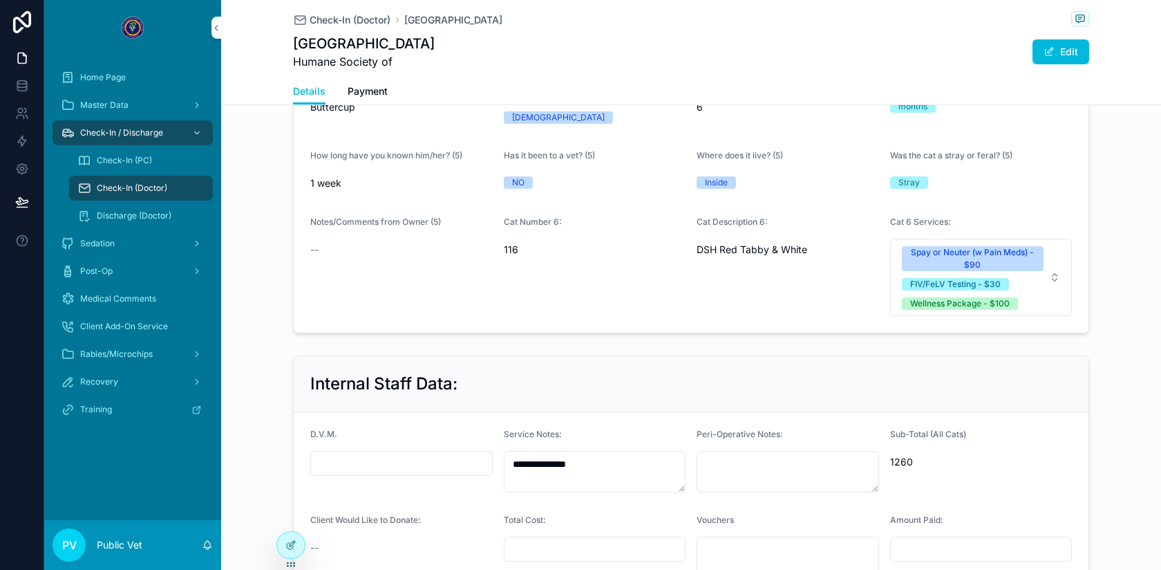
click at [792, 356] on div "Internal Staff Data:" at bounding box center [691, 384] width 795 height 56
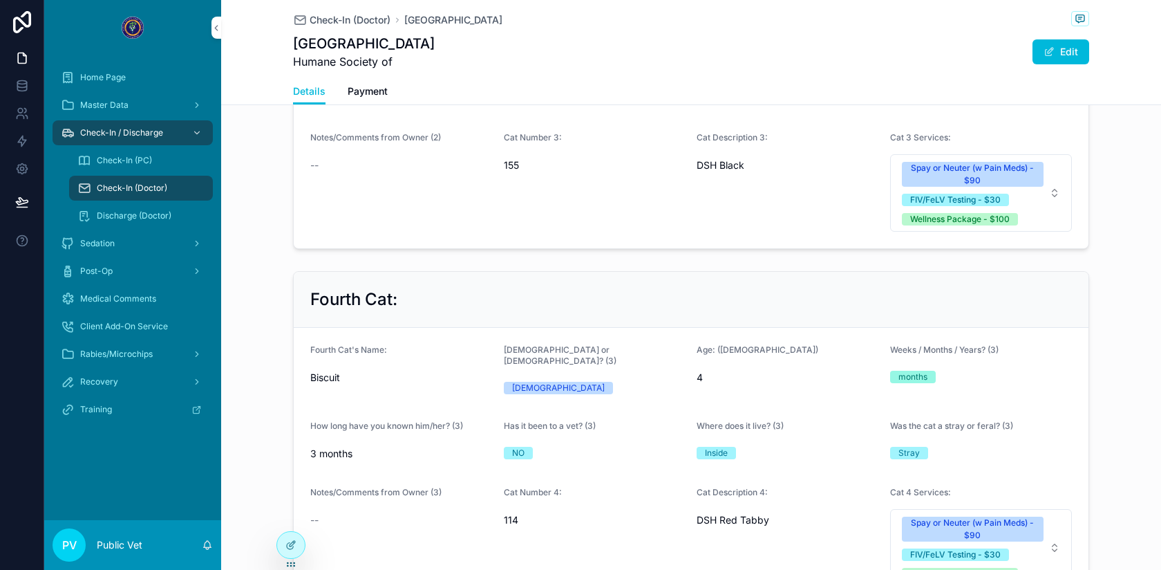
scroll to position [2622, 0]
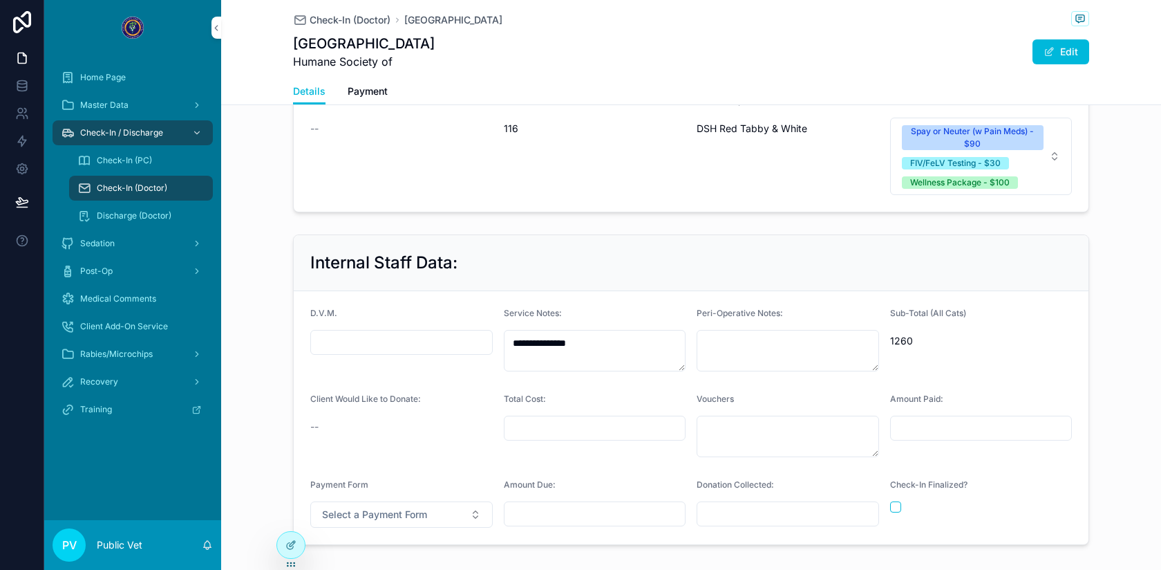
click at [601, 418] on input "scrollable content" at bounding box center [595, 427] width 181 height 19
type input "*****"
click at [716, 415] on textarea "scrollable content" at bounding box center [788, 435] width 183 height 41
type textarea "**"
click at [400, 507] on span "Select a Payment Form" at bounding box center [374, 514] width 105 height 14
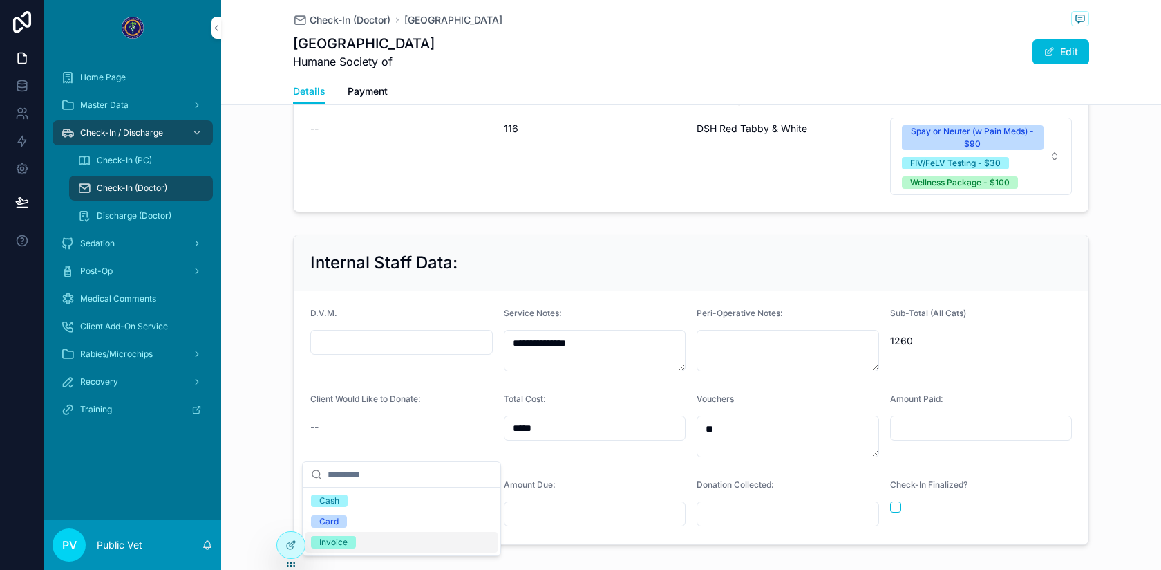
click at [340, 543] on div "Invoice" at bounding box center [333, 542] width 28 height 12
click at [893, 501] on button "scrollable content" at bounding box center [895, 506] width 11 height 11
click at [354, 14] on span "Check-In (Doctor)" at bounding box center [350, 20] width 81 height 14
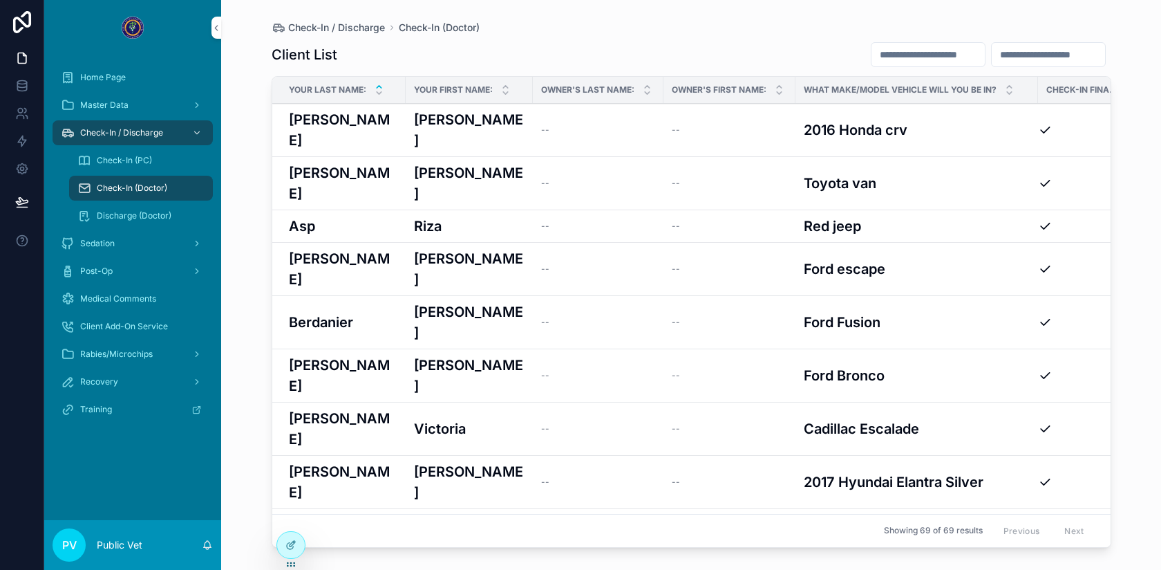
click at [466, 301] on h3 "[PERSON_NAME]" at bounding box center [469, 321] width 111 height 41
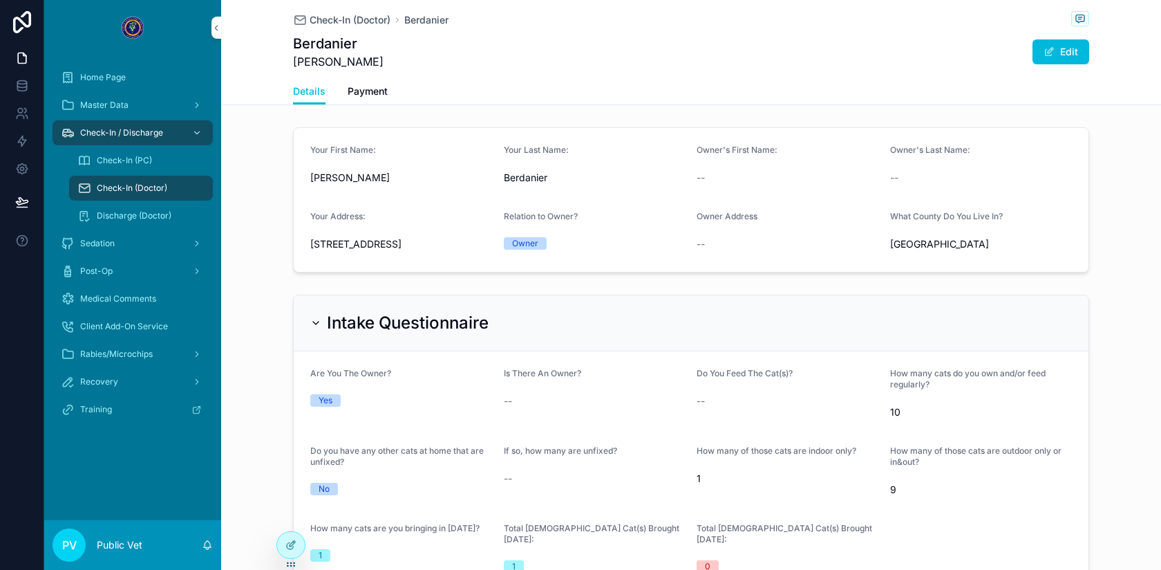
click at [364, 90] on span "Payment" at bounding box center [368, 91] width 40 height 14
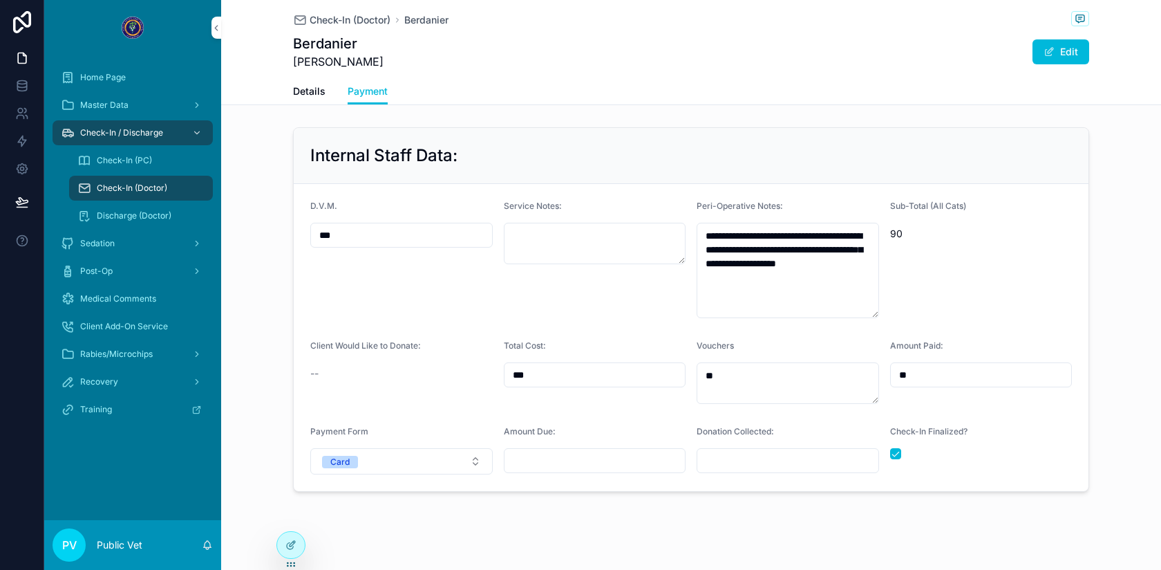
click at [306, 90] on span "Details" at bounding box center [309, 91] width 32 height 14
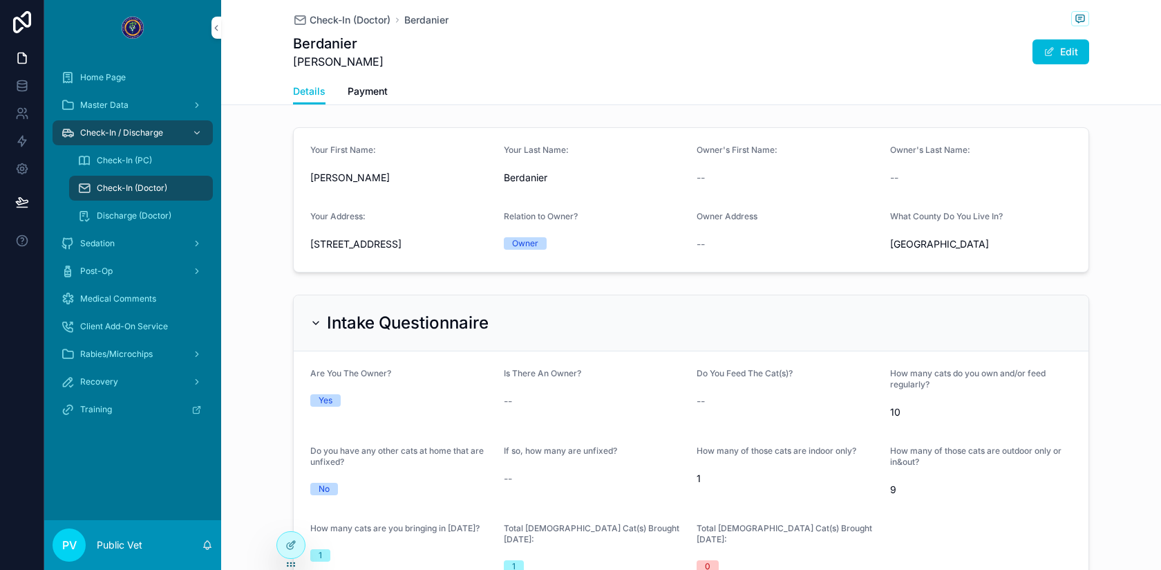
click at [120, 250] on div "Sedation" at bounding box center [133, 243] width 144 height 22
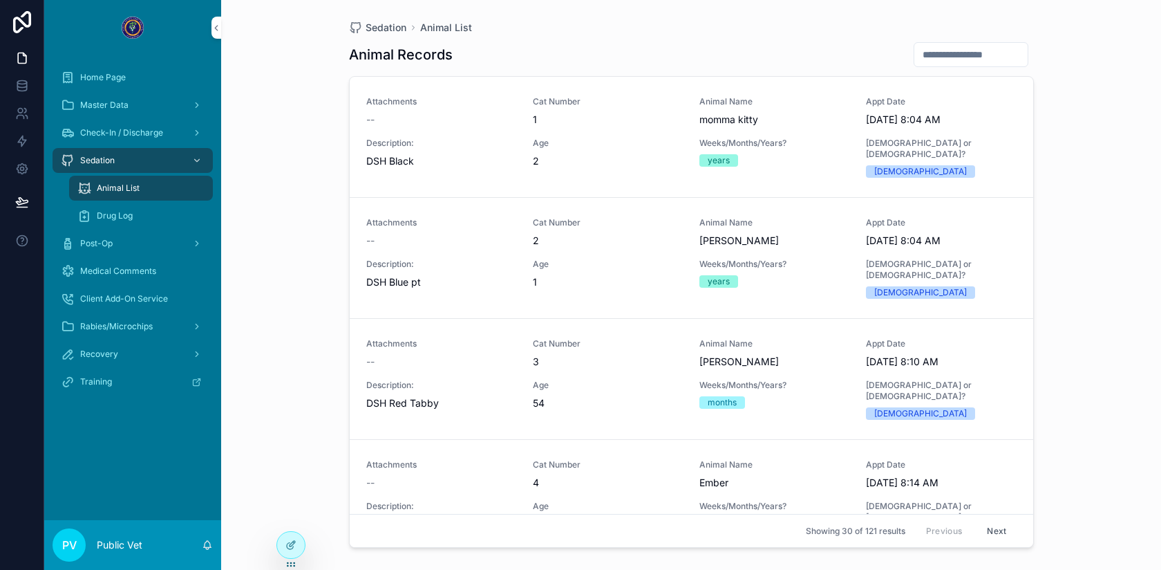
click at [122, 219] on span "Drug Log" at bounding box center [115, 215] width 36 height 11
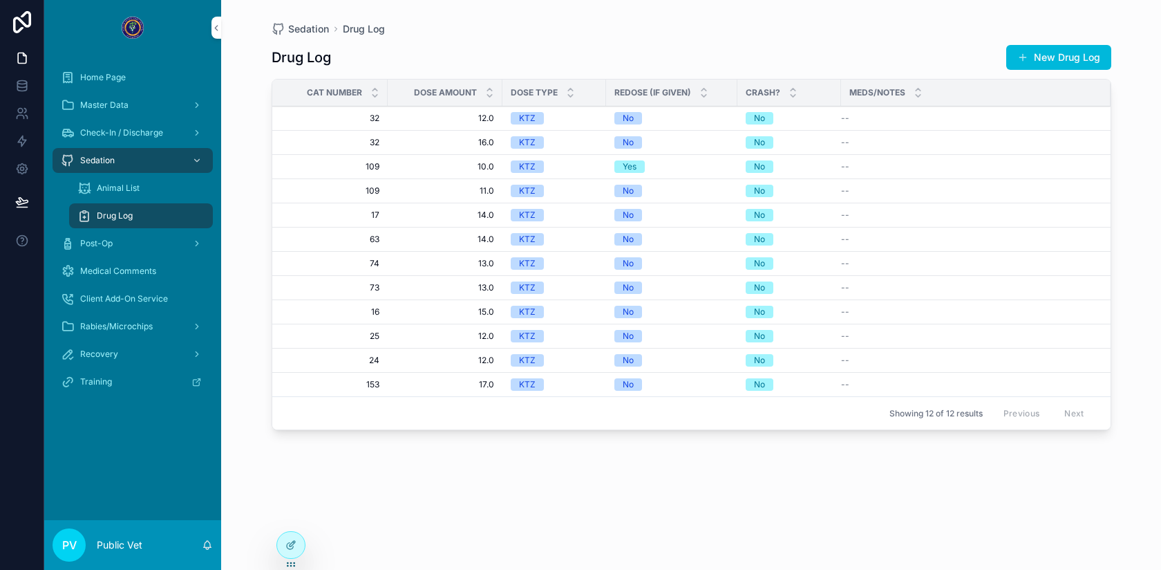
click at [1028, 49] on button "New Drug Log" at bounding box center [1059, 57] width 105 height 25
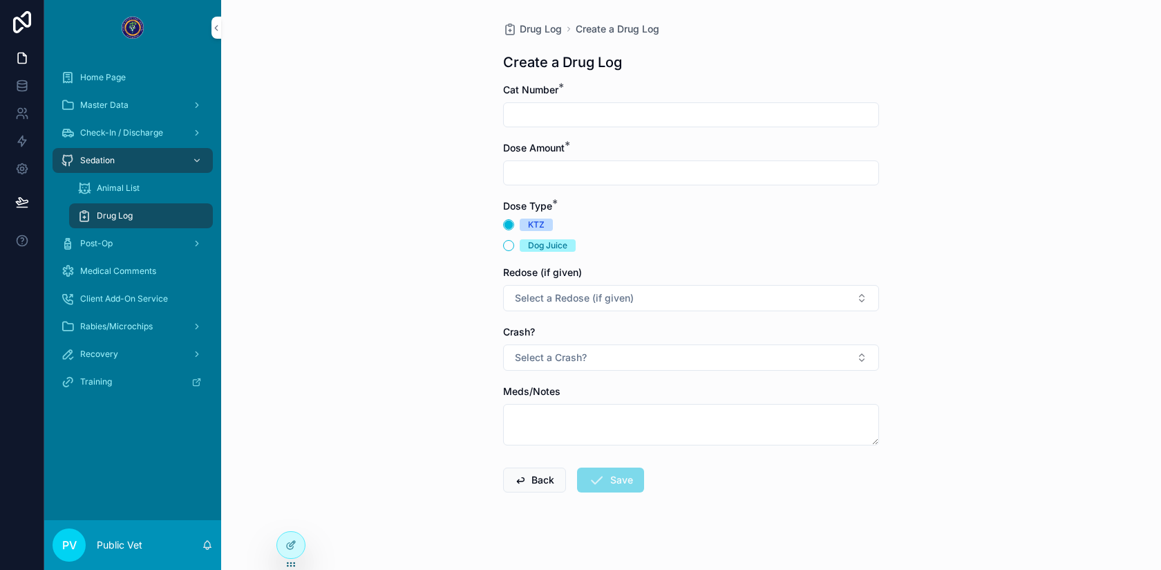
click at [540, 114] on input "scrollable content" at bounding box center [691, 114] width 375 height 19
type input "*"
click at [532, 165] on input "scrollable content" at bounding box center [691, 172] width 375 height 19
type input "***"
click at [532, 418] on textarea "scrollable content" at bounding box center [691, 424] width 376 height 41
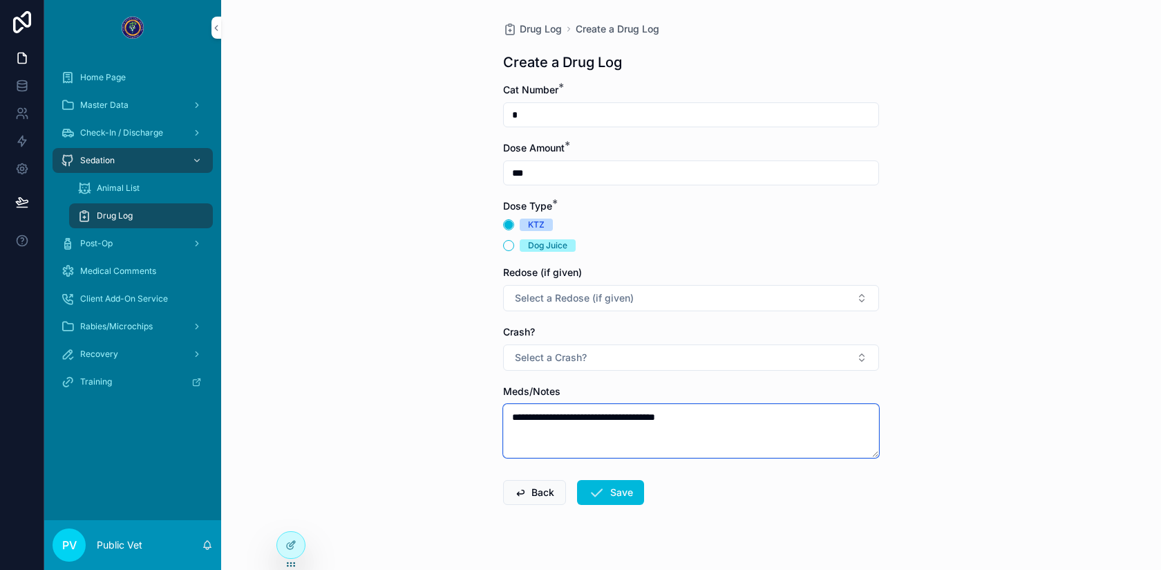
click at [532, 413] on textarea "**********" at bounding box center [691, 431] width 376 height 54
drag, startPoint x: 648, startPoint y: 418, endPoint x: 577, endPoint y: 423, distance: 72.1
click at [576, 423] on textarea "**********" at bounding box center [691, 431] width 376 height 54
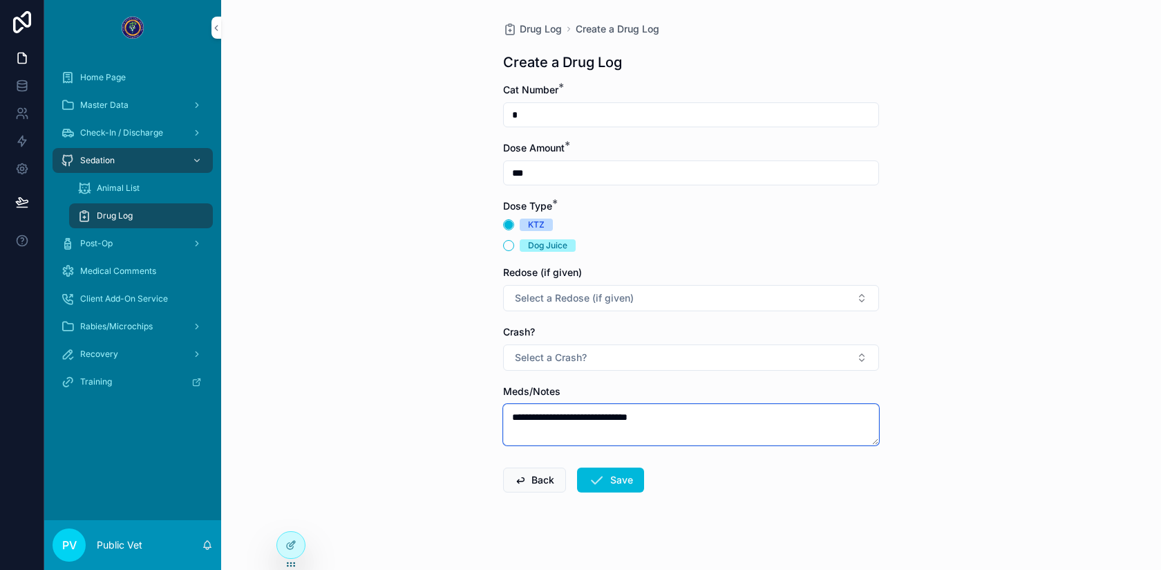
click at [707, 414] on textarea "**********" at bounding box center [691, 424] width 376 height 41
click at [629, 420] on textarea "**********" at bounding box center [691, 424] width 376 height 41
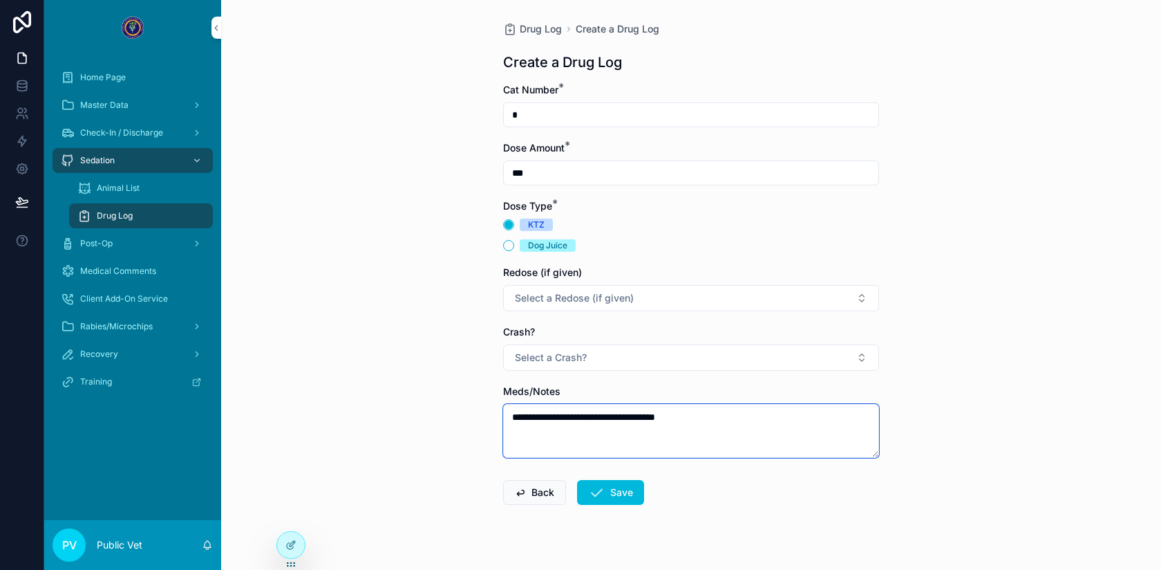
type textarea "**********"
click at [626, 488] on button "Save" at bounding box center [610, 492] width 67 height 25
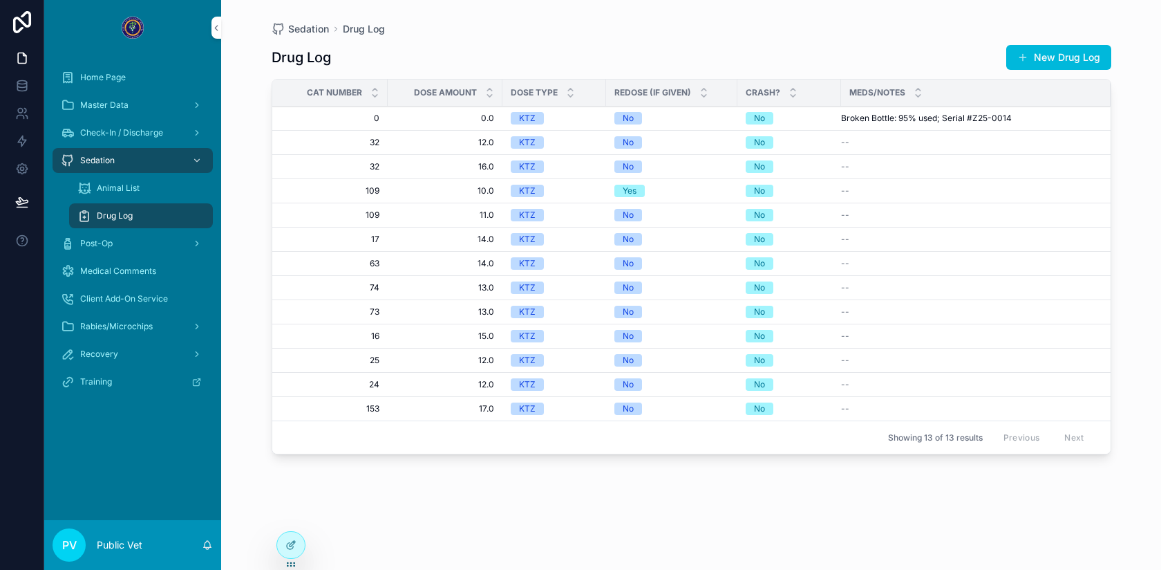
click at [295, 543] on icon at bounding box center [291, 544] width 11 height 11
